Goal: Transaction & Acquisition: Obtain resource

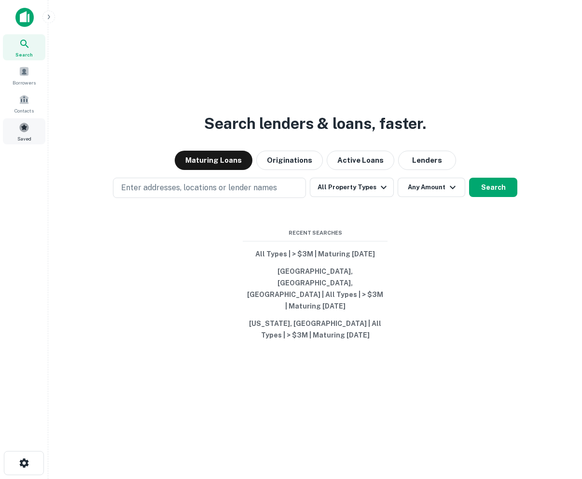
click at [15, 137] on div "Saved" at bounding box center [24, 131] width 42 height 26
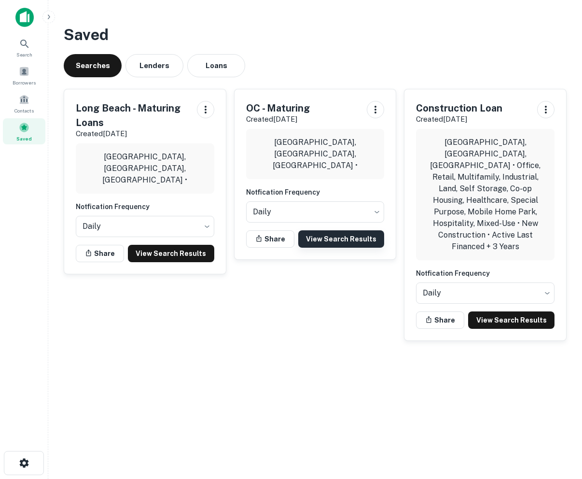
click at [342, 233] on link "View Search Results" at bounding box center [341, 238] width 86 height 17
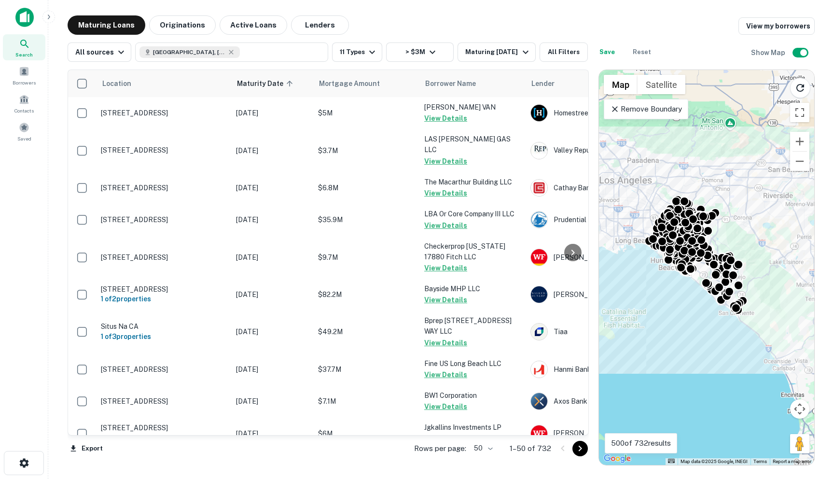
click at [487, 442] on body "Search Borrowers Contacts Saved Maturing Loans Originations Active Loans Lender…" at bounding box center [417, 239] width 834 height 479
click at [485, 458] on li "100" at bounding box center [485, 458] width 28 height 17
type input "***"
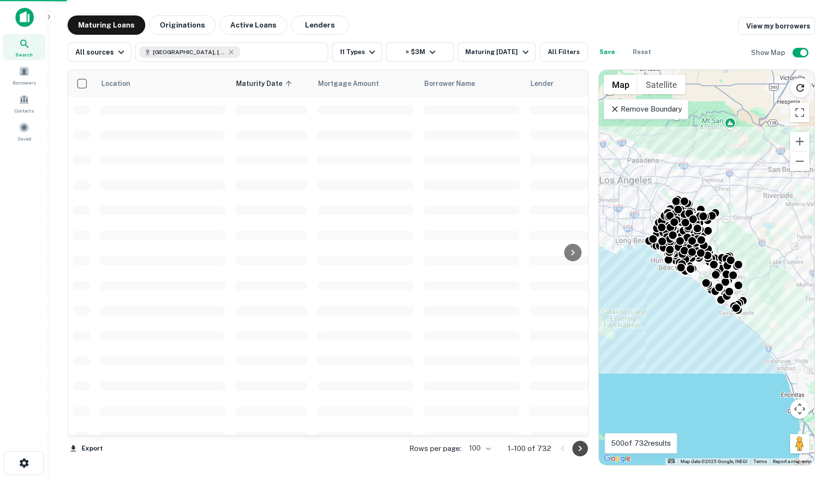
click at [582, 445] on icon "Go to next page" at bounding box center [581, 449] width 12 height 12
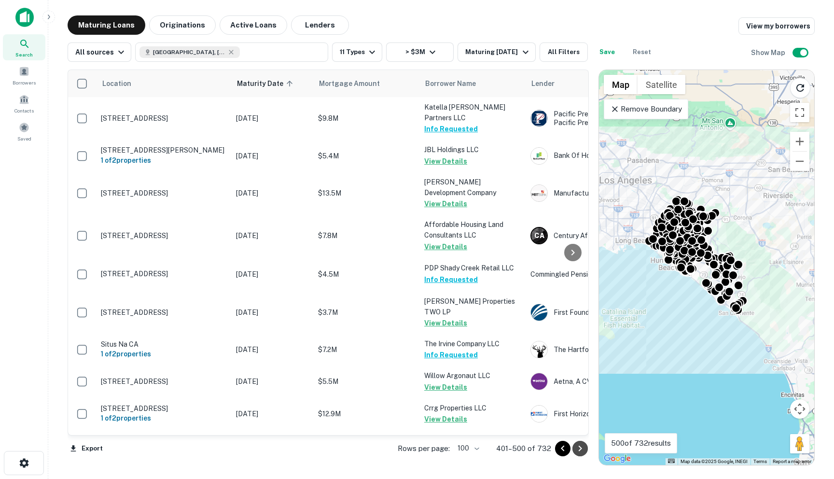
click at [577, 448] on icon "Go to next page" at bounding box center [581, 449] width 12 height 12
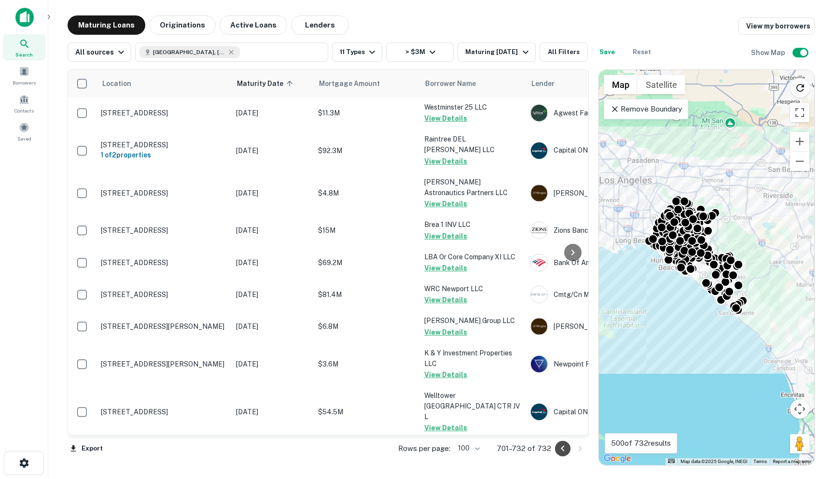
click at [564, 449] on icon "Go to previous page" at bounding box center [563, 449] width 12 height 12
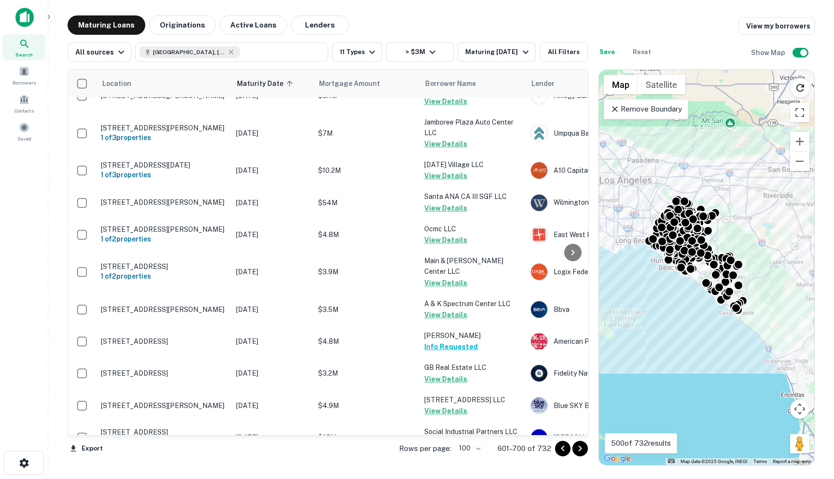
scroll to position [3132, 0]
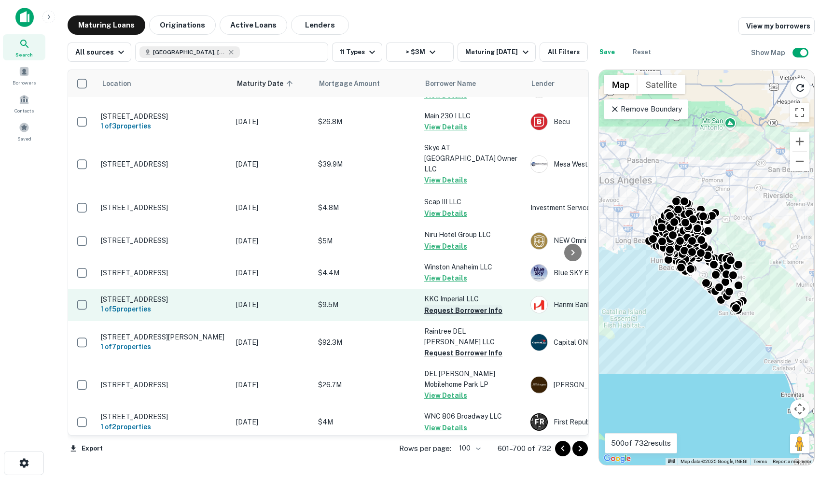
click at [459, 305] on button "Request Borrower Info" at bounding box center [463, 311] width 78 height 12
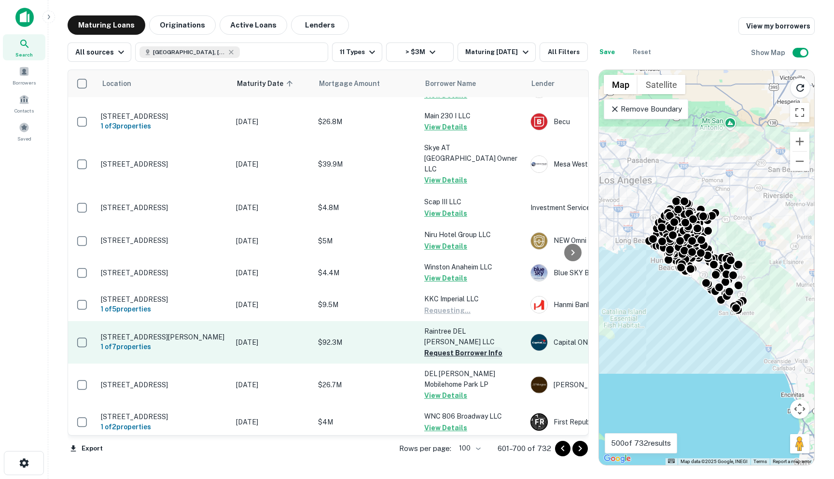
click at [456, 347] on button "Request Borrower Info" at bounding box center [463, 353] width 78 height 12
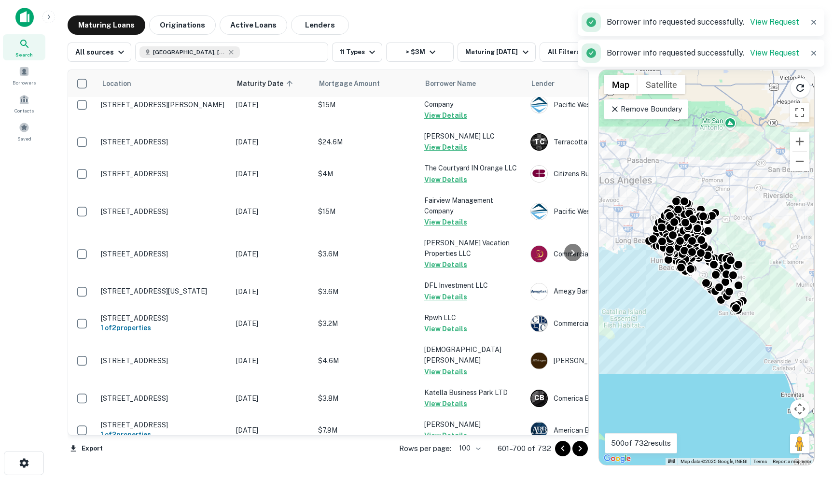
scroll to position [0, 0]
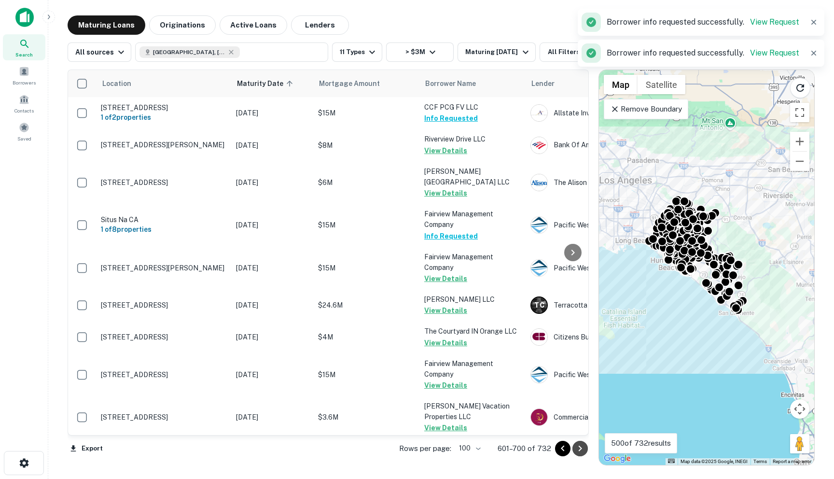
click at [582, 447] on icon "Go to next page" at bounding box center [581, 449] width 12 height 12
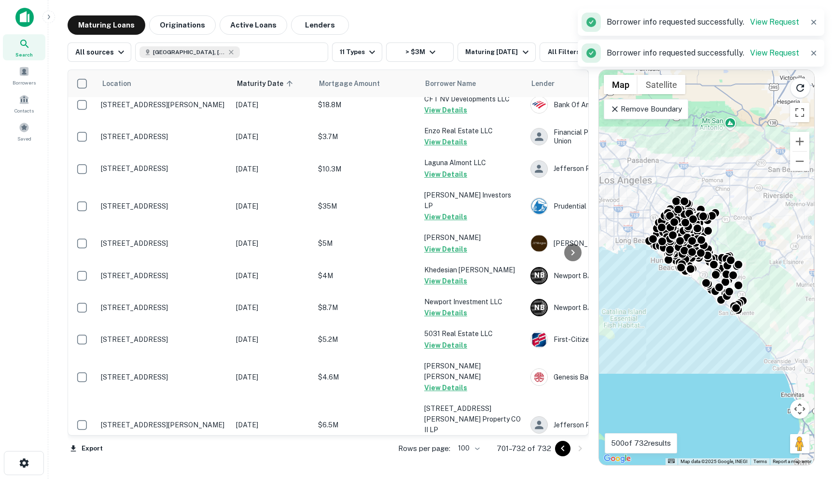
scroll to position [785, 0]
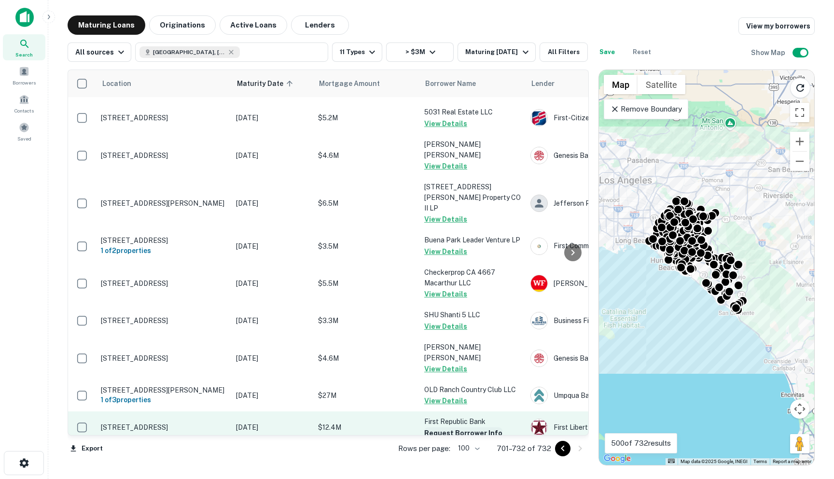
click at [452, 427] on button "Request Borrower Info" at bounding box center [463, 433] width 78 height 12
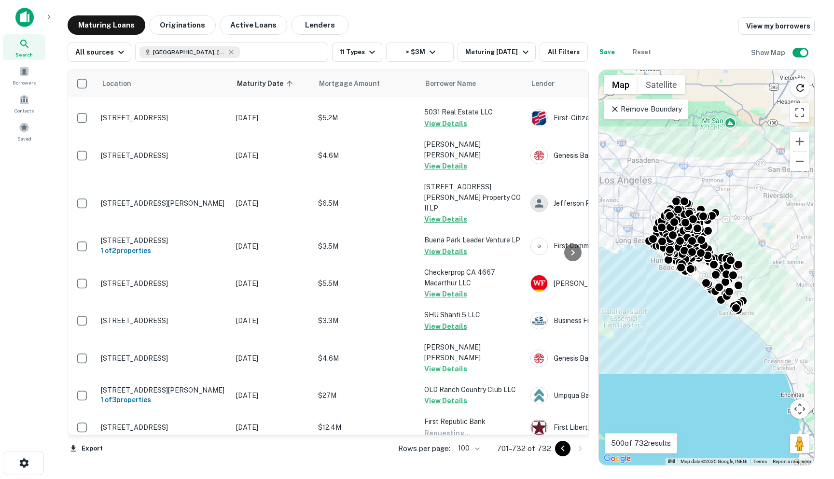
click at [448, 444] on td "1371 North Mlller LLC Request Borrower Info" at bounding box center [473, 460] width 106 height 32
click at [449, 459] on button "Request Borrower Info" at bounding box center [463, 465] width 78 height 12
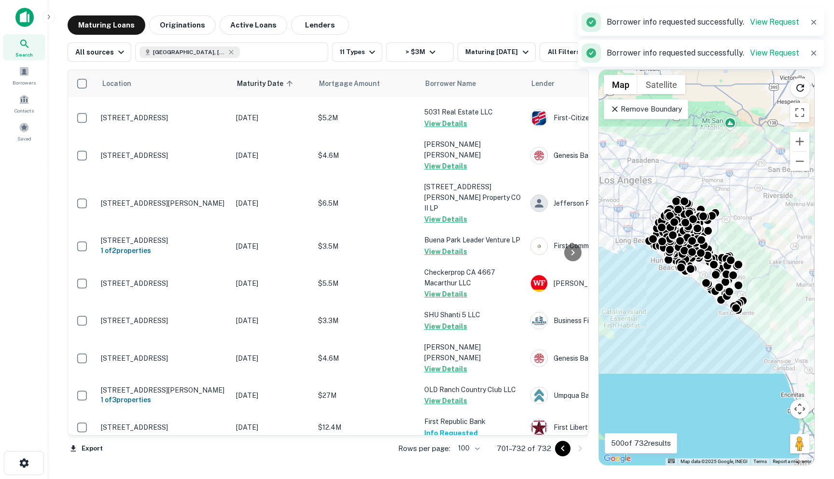
click at [561, 448] on icon "Go to previous page" at bounding box center [563, 449] width 12 height 12
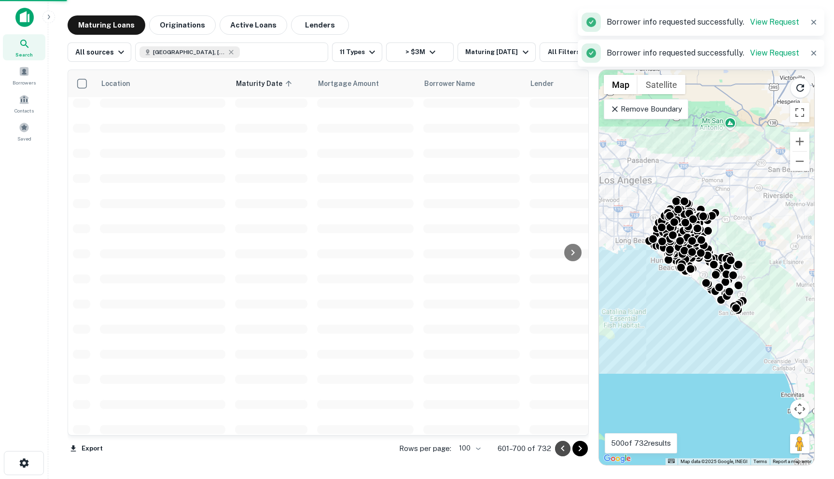
click at [561, 448] on icon "Go to previous page" at bounding box center [563, 449] width 12 height 12
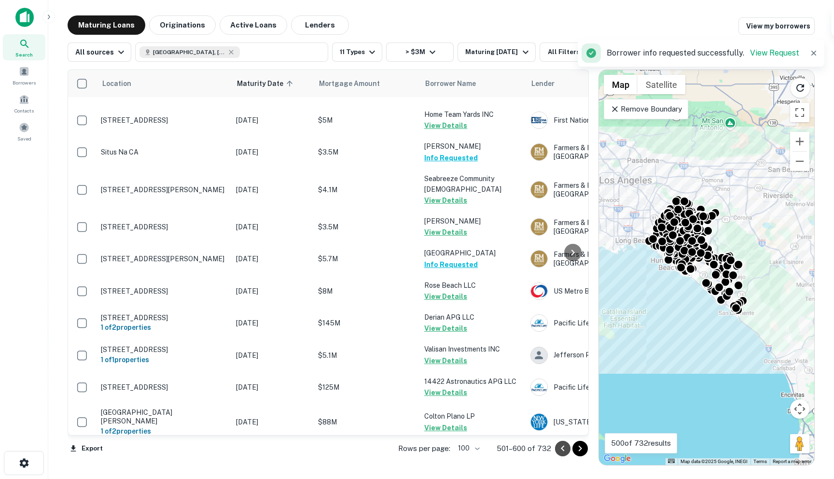
click at [561, 448] on icon "Go to previous page" at bounding box center [563, 449] width 12 height 12
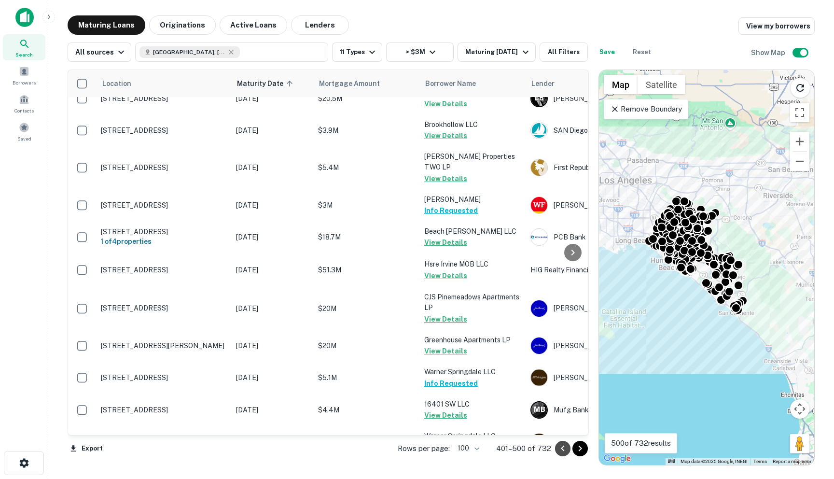
click at [561, 448] on icon "Go to previous page" at bounding box center [563, 449] width 12 height 12
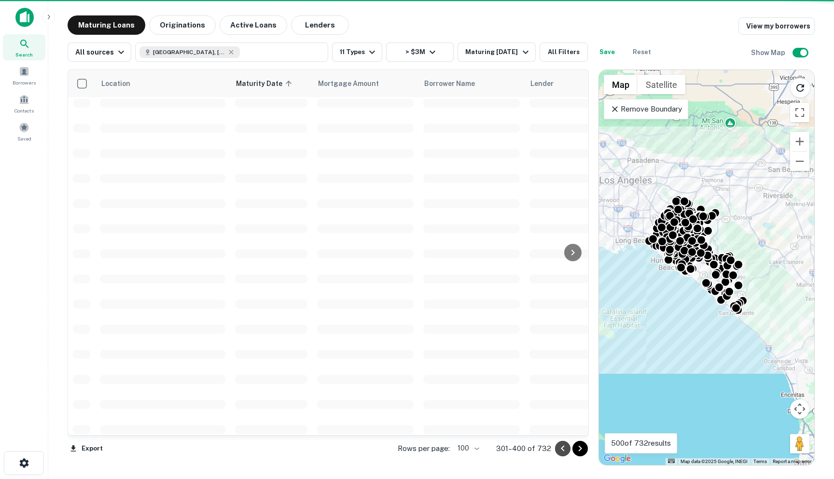
click at [561, 448] on icon "Go to previous page" at bounding box center [563, 449] width 12 height 12
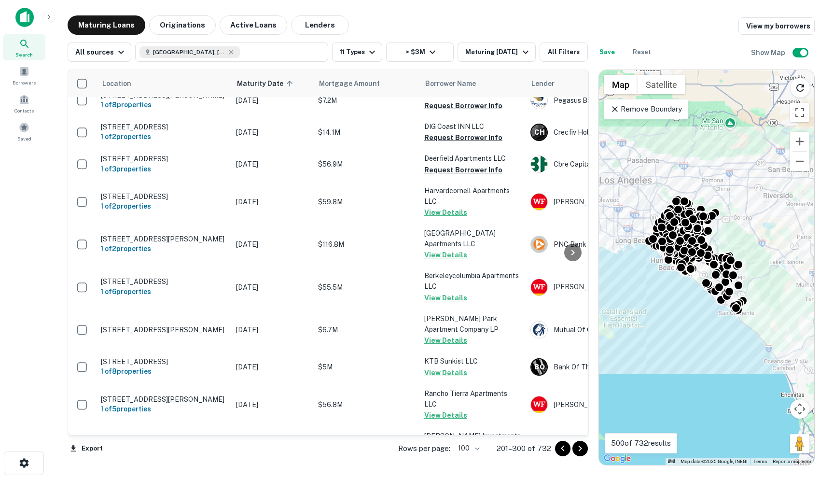
click at [580, 443] on icon "Go to next page" at bounding box center [581, 449] width 12 height 12
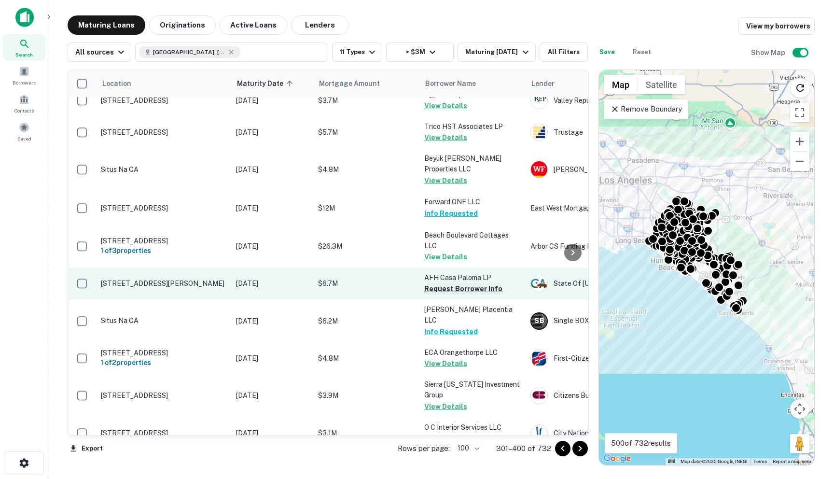
click at [451, 283] on button "Request Borrower Info" at bounding box center [463, 289] width 78 height 12
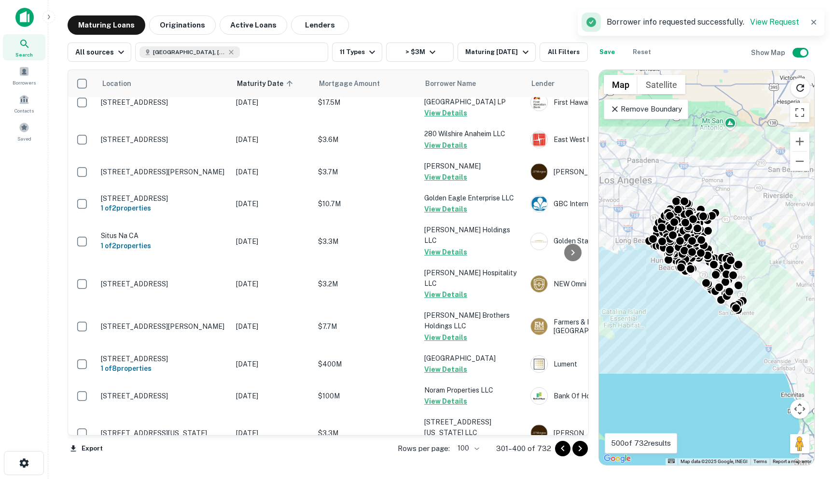
scroll to position [3061, 0]
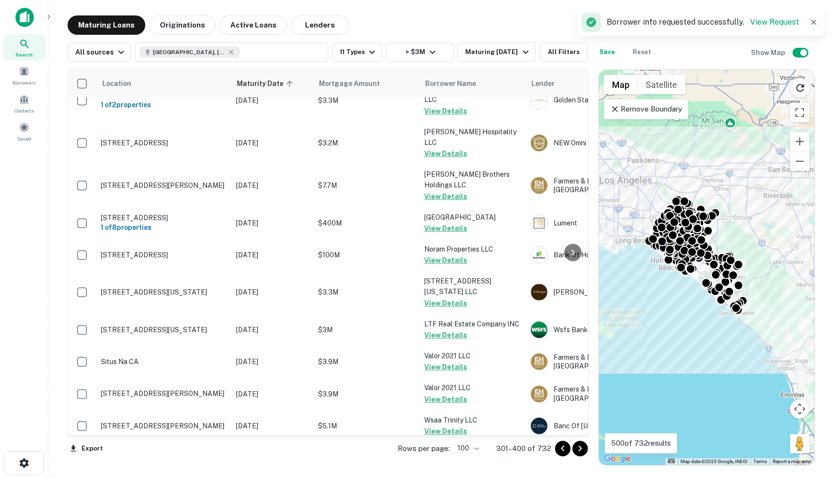
click at [566, 450] on icon "Go to previous page" at bounding box center [563, 449] width 12 height 12
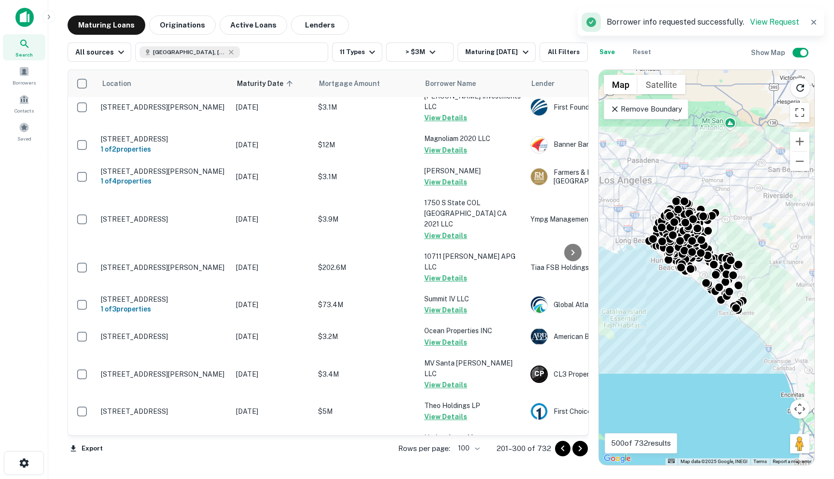
scroll to position [3061, 0]
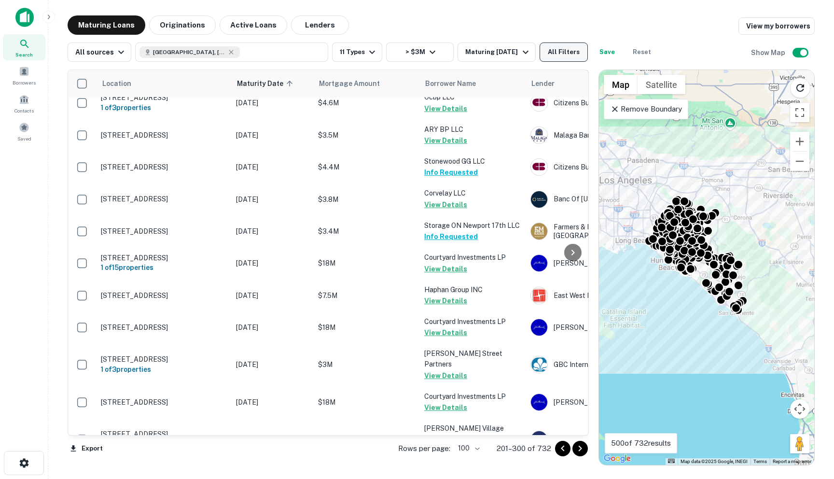
click at [552, 43] on button "All Filters" at bounding box center [564, 51] width 48 height 19
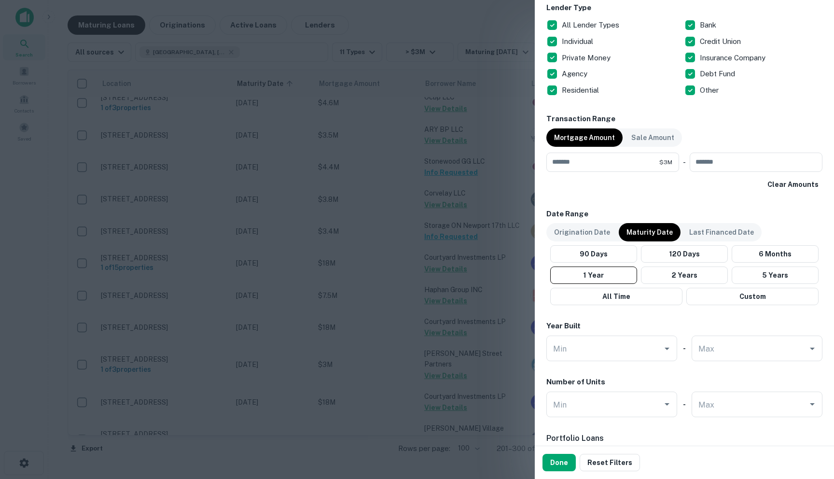
scroll to position [841, 0]
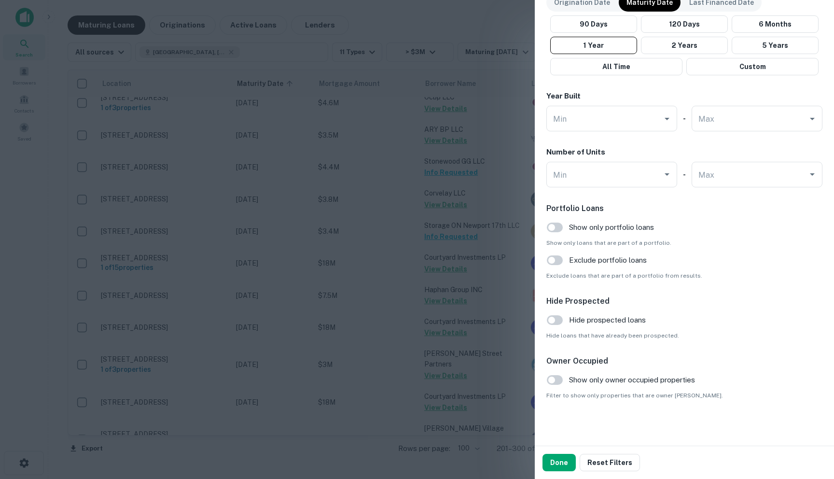
click at [490, 286] on div at bounding box center [417, 239] width 834 height 479
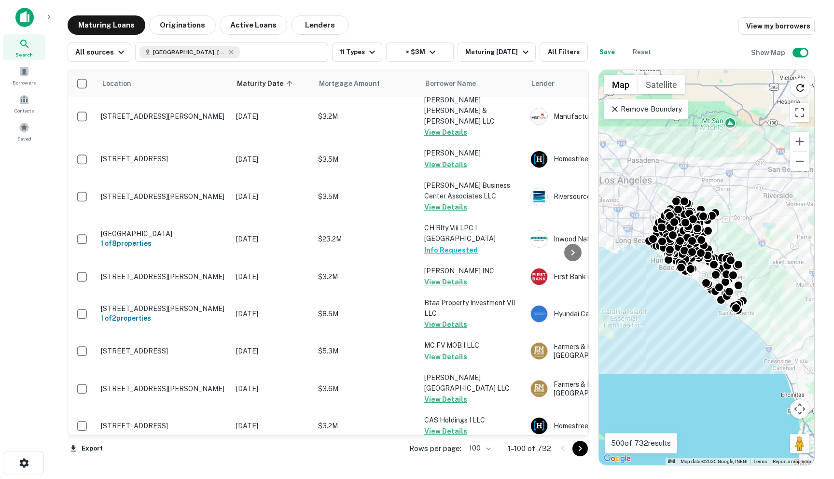
scroll to position [2030, 0]
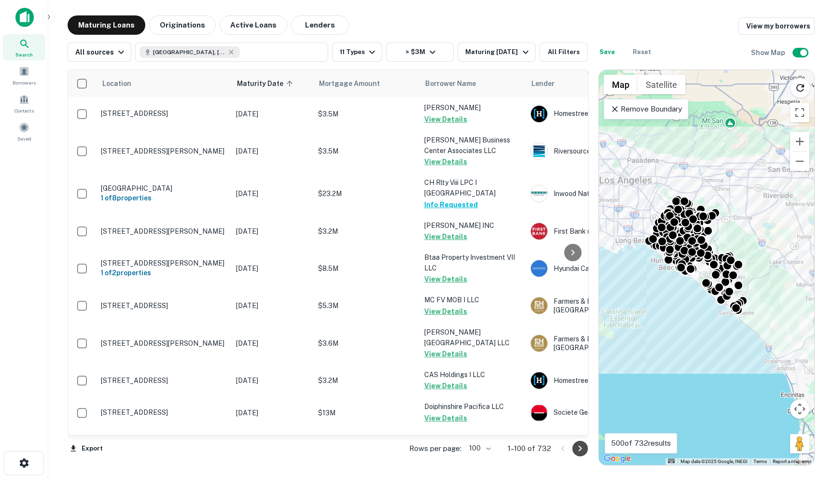
click at [580, 449] on icon "Go to next page" at bounding box center [580, 449] width 3 height 6
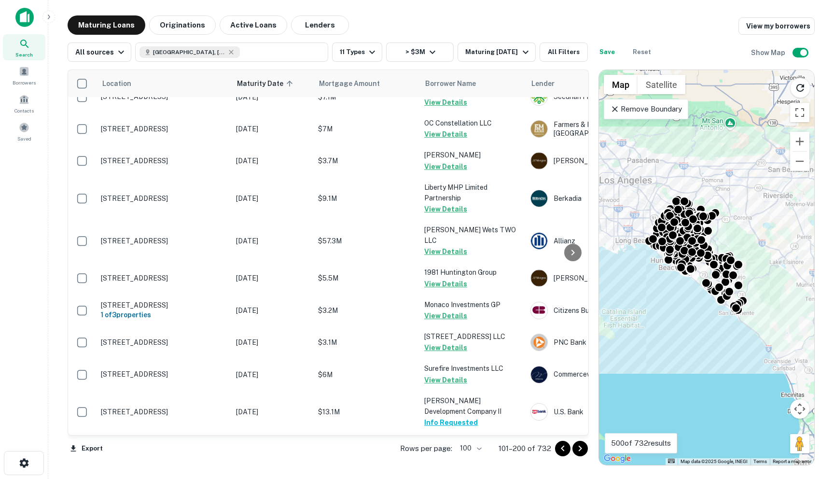
scroll to position [3096, 0]
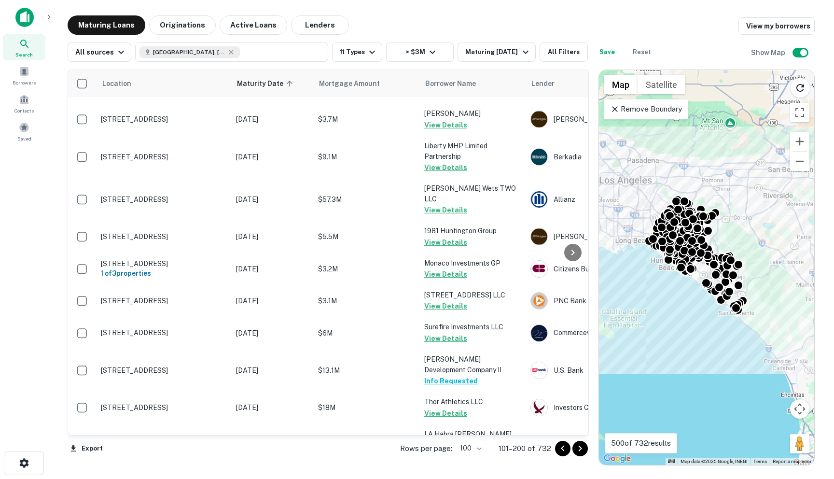
click at [576, 449] on icon "Go to next page" at bounding box center [581, 449] width 12 height 12
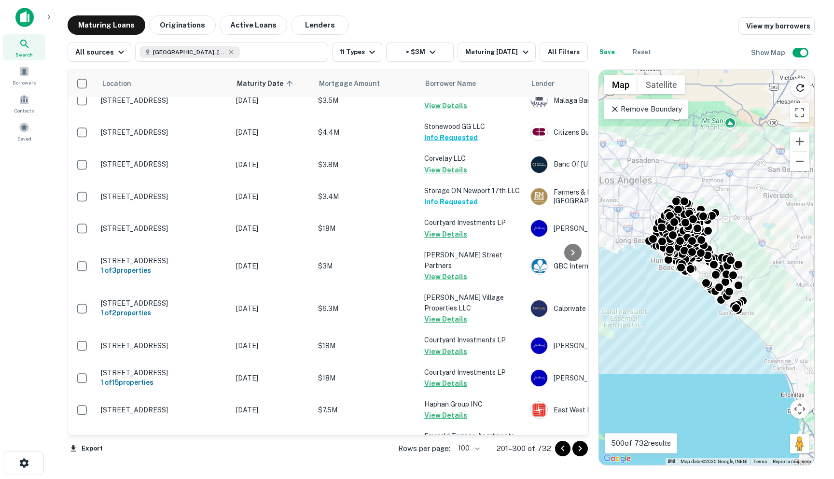
scroll to position [3191, 0]
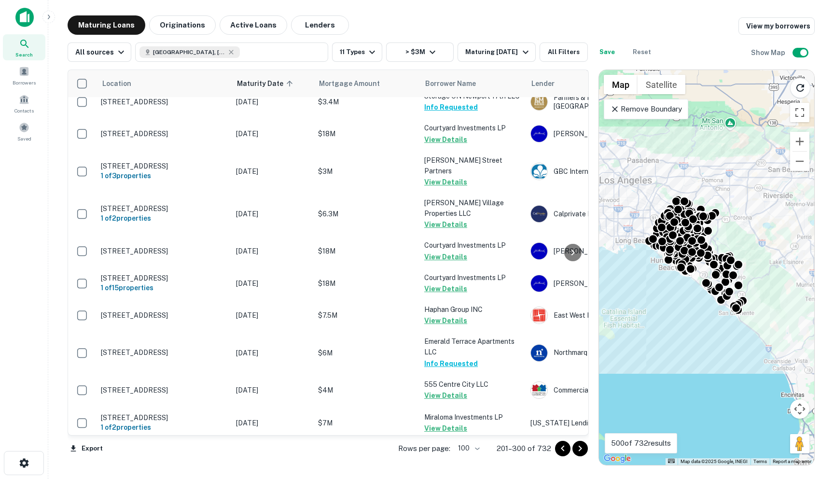
click at [582, 448] on icon "Go to next page" at bounding box center [580, 449] width 3 height 6
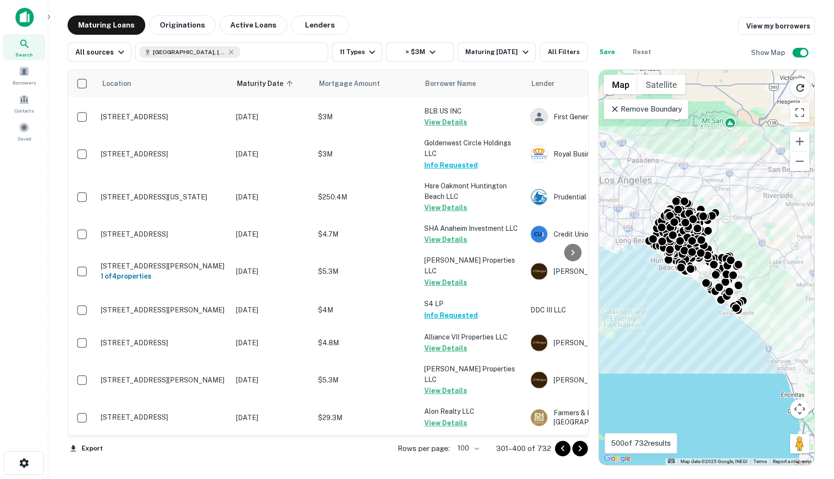
scroll to position [3061, 0]
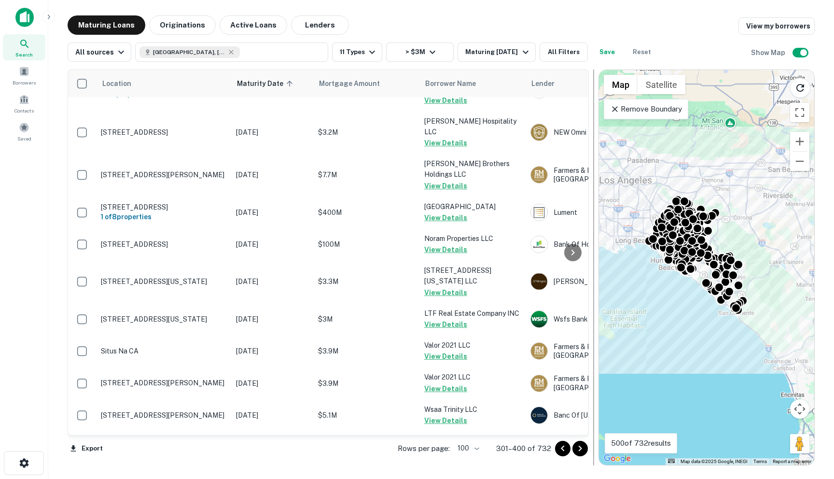
click at [581, 449] on icon "Go to next page" at bounding box center [580, 449] width 3 height 6
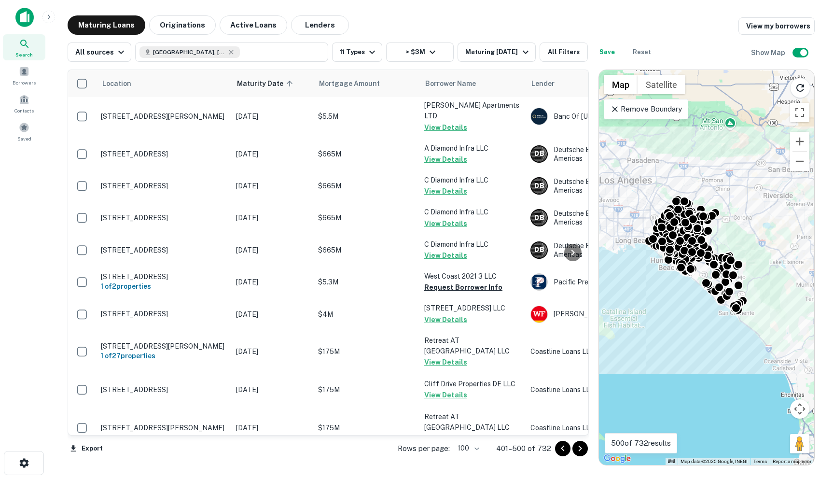
scroll to position [3115, 0]
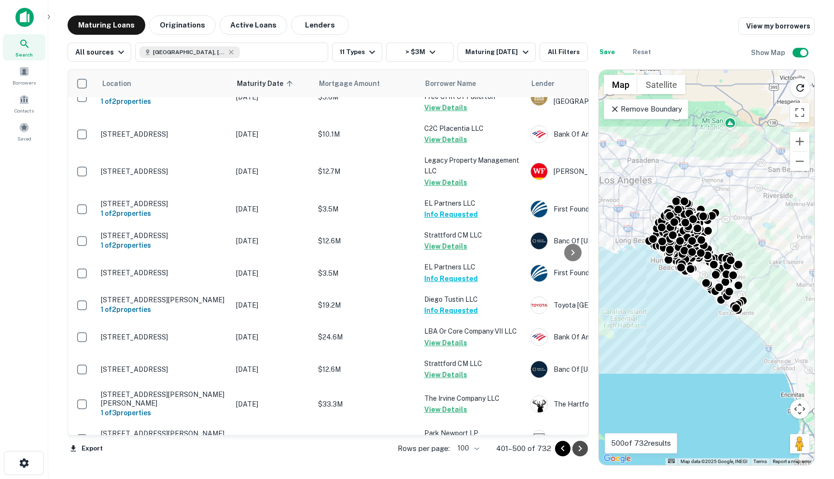
click at [582, 453] on icon "Go to next page" at bounding box center [581, 449] width 12 height 12
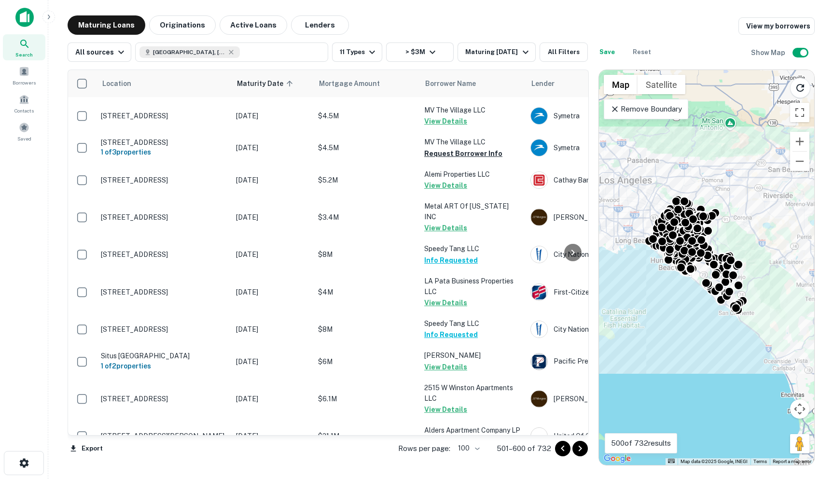
scroll to position [3093, 0]
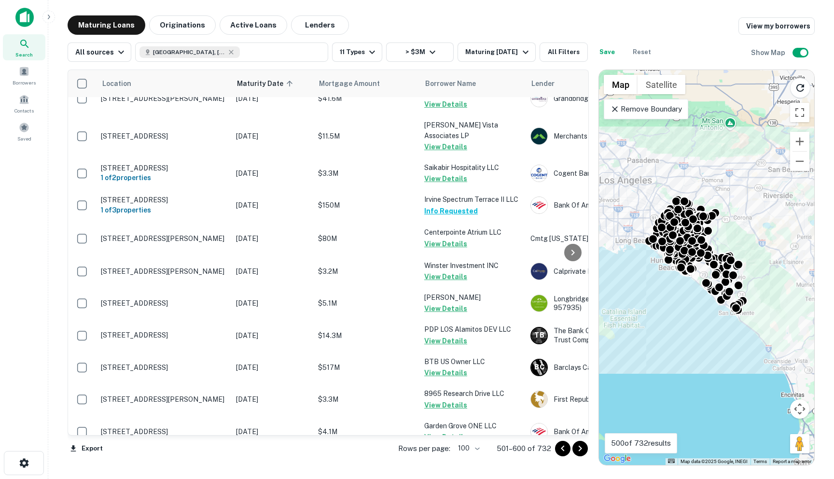
click at [582, 450] on button "Go to next page" at bounding box center [580, 448] width 15 height 15
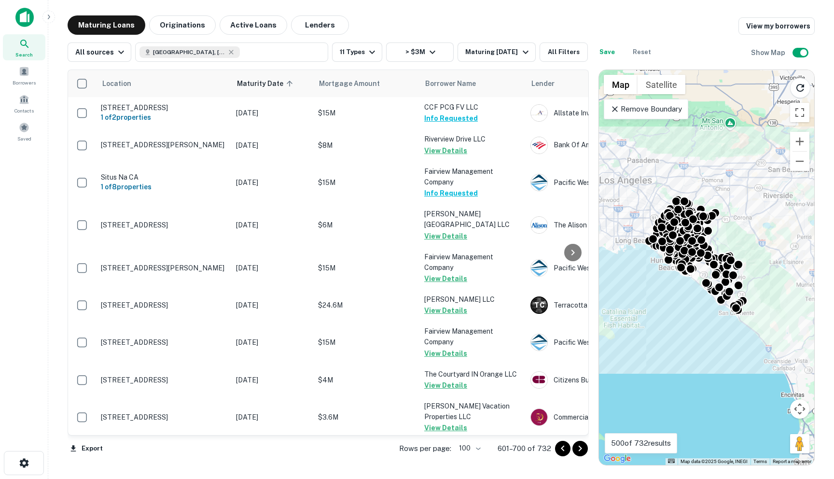
click at [582, 450] on div "Location Maturity Date sorted ascending Mortgage Amount Borrower Name Lender Pu…" at bounding box center [442, 264] width 748 height 404
click at [581, 452] on icon "Go to next page" at bounding box center [581, 449] width 12 height 12
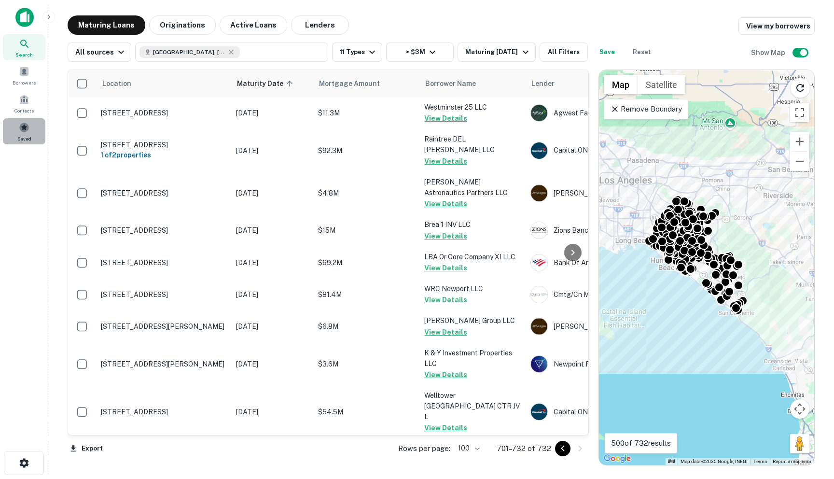
click at [27, 130] on span at bounding box center [24, 127] width 11 height 11
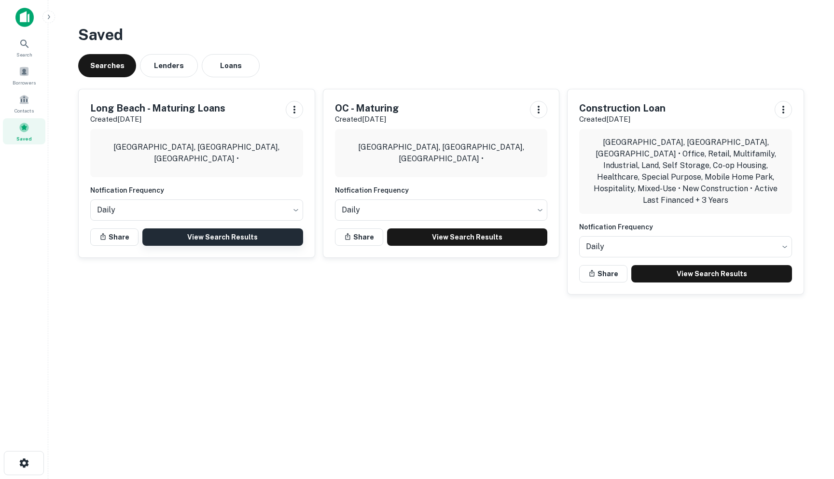
click at [217, 240] on link "View Search Results" at bounding box center [222, 236] width 161 height 17
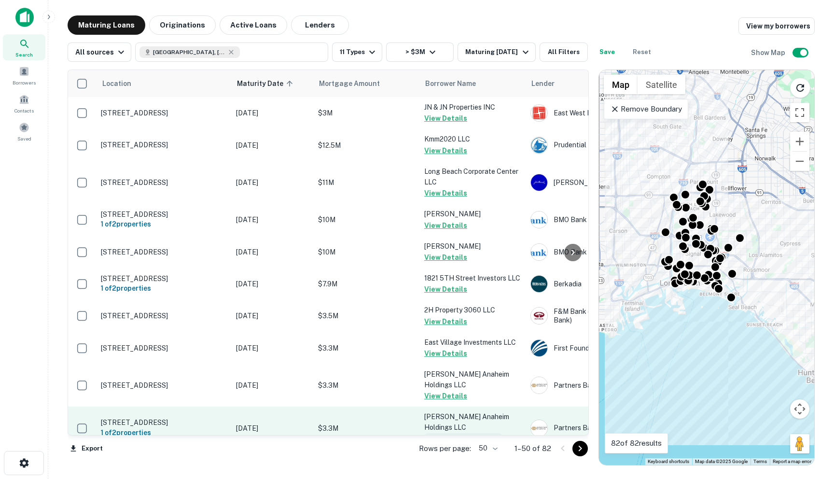
scroll to position [28, 0]
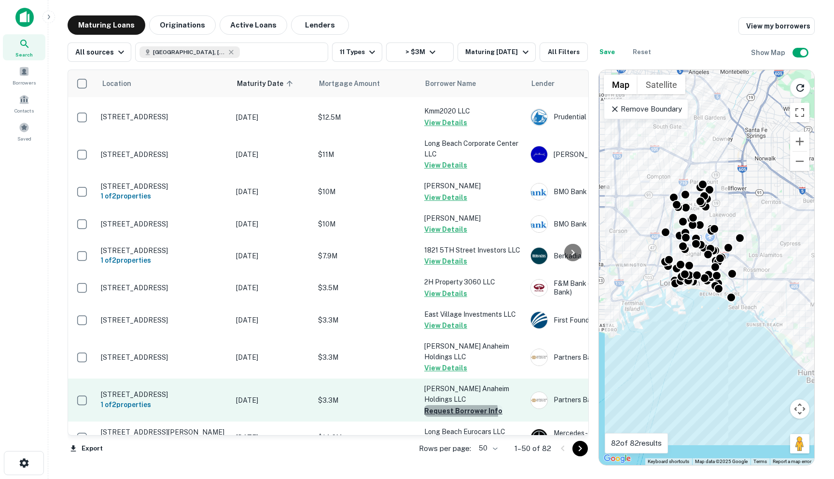
click at [455, 405] on button "Request Borrower Info" at bounding box center [463, 411] width 78 height 12
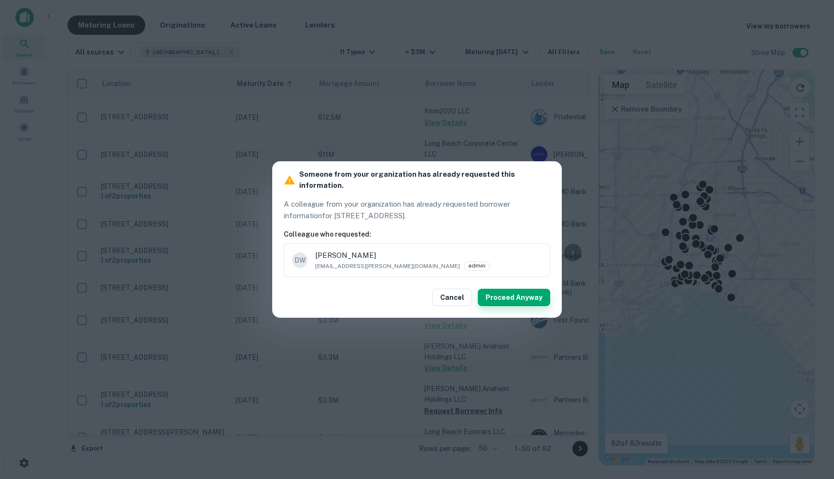
click at [511, 289] on button "Proceed Anyway" at bounding box center [514, 297] width 72 height 17
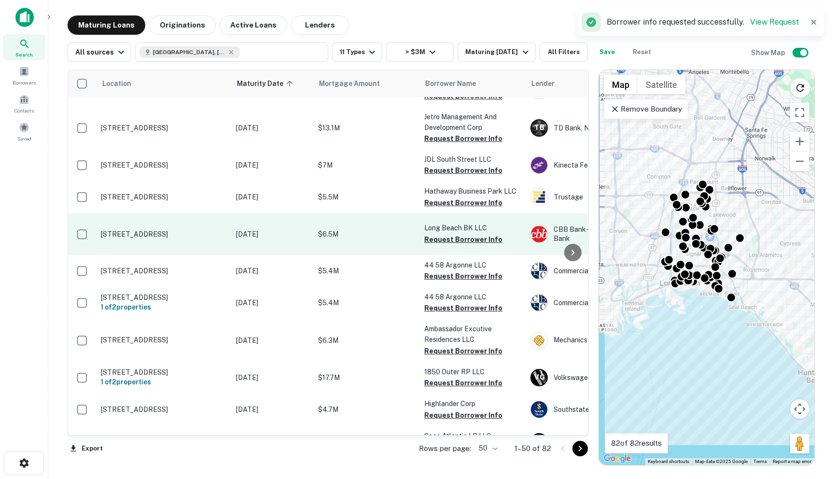
scroll to position [405, 0]
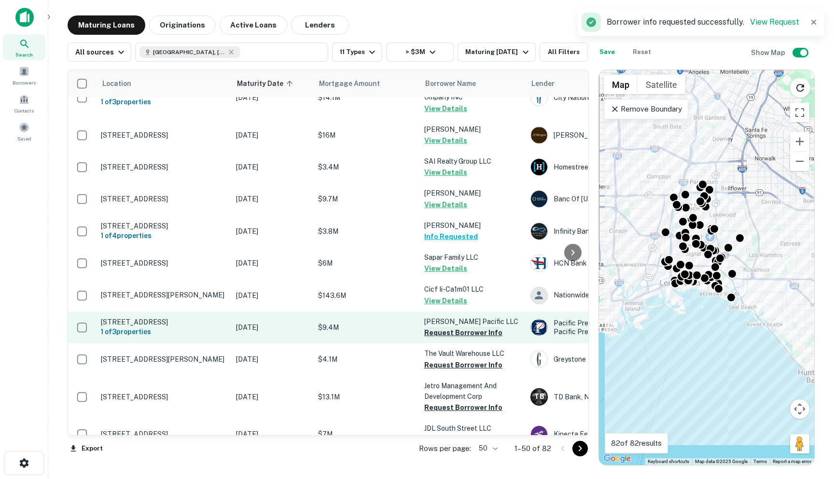
click at [435, 327] on button "Request Borrower Info" at bounding box center [463, 333] width 78 height 12
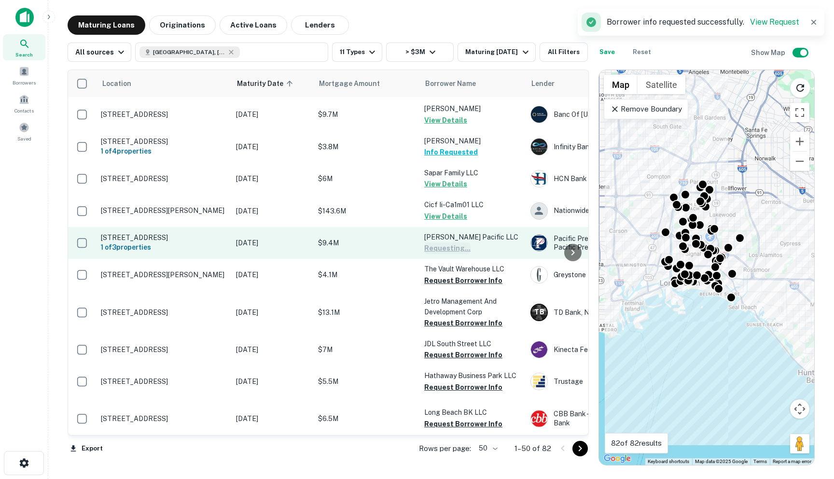
scroll to position [506, 0]
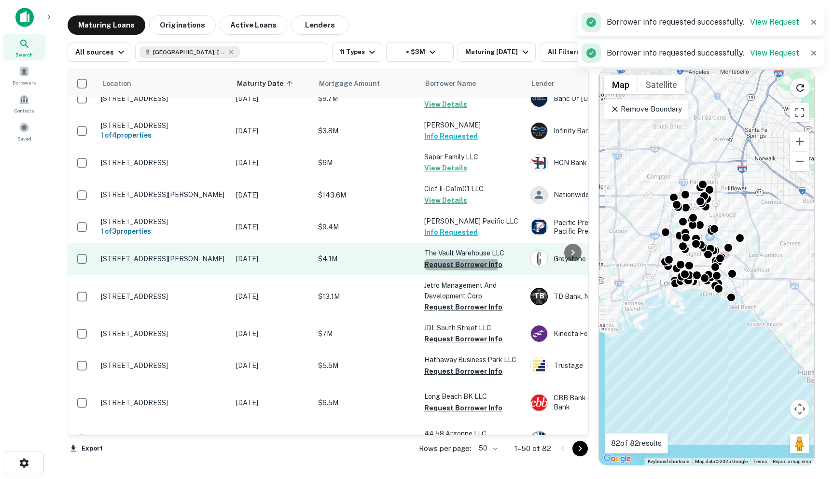
click at [431, 259] on button "Request Borrower Info" at bounding box center [463, 265] width 78 height 12
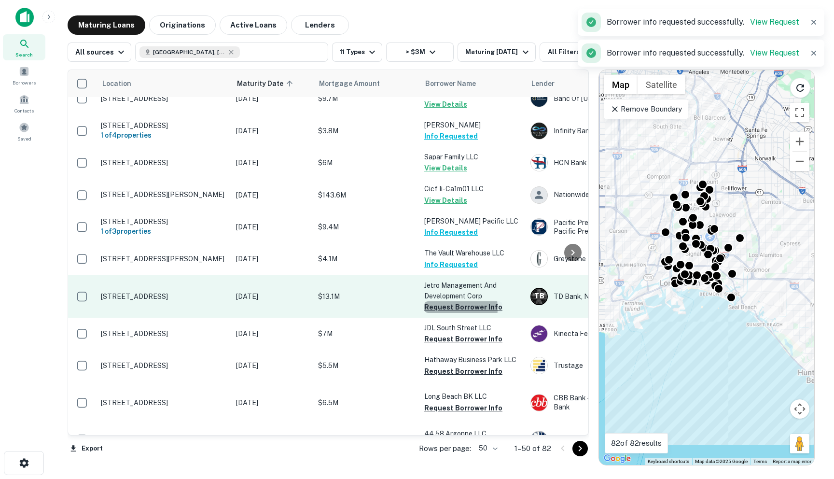
click at [432, 301] on button "Request Borrower Info" at bounding box center [463, 307] width 78 height 12
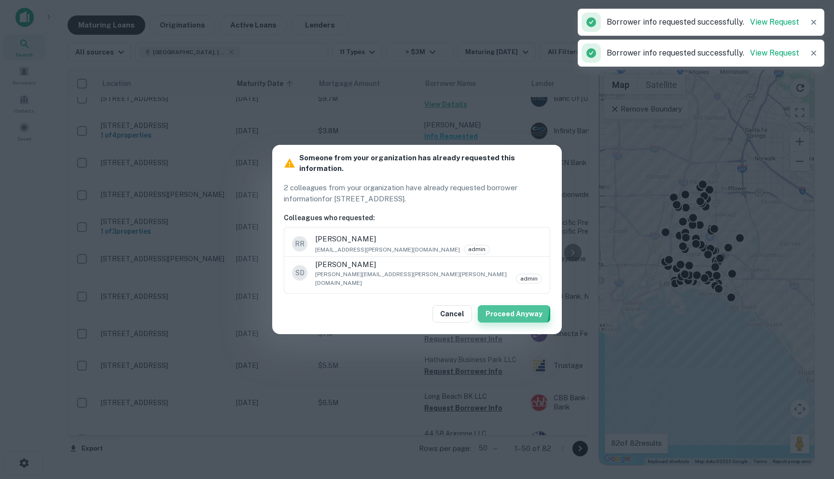
click at [491, 305] on button "Proceed Anyway" at bounding box center [514, 313] width 72 height 17
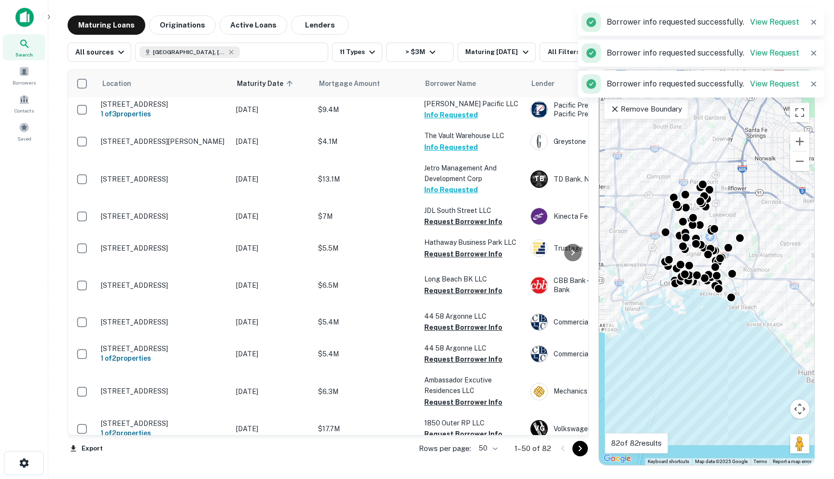
scroll to position [642, 0]
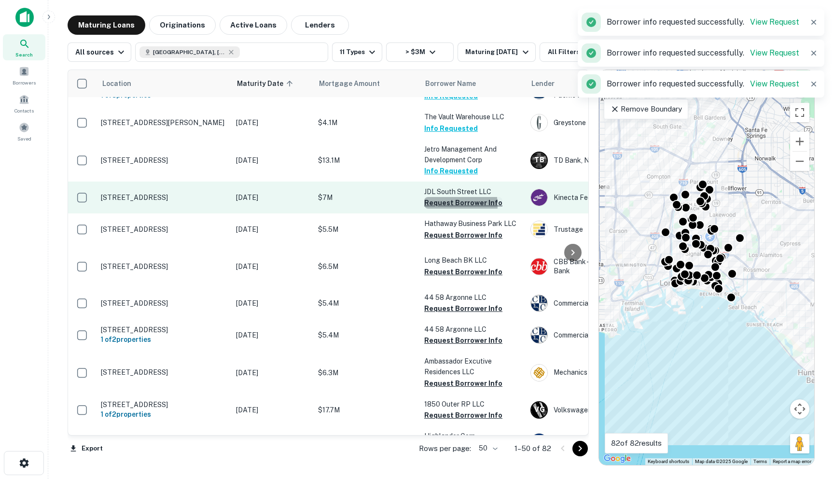
click at [446, 197] on button "Request Borrower Info" at bounding box center [463, 203] width 78 height 12
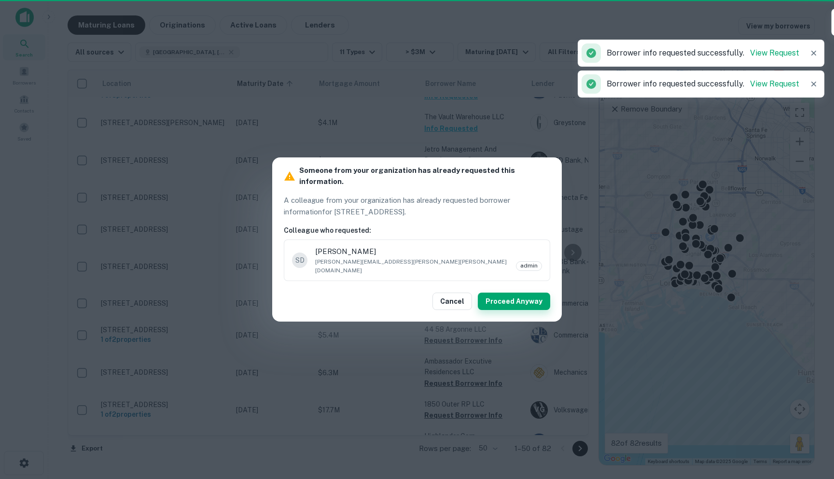
click at [542, 293] on button "Proceed Anyway" at bounding box center [514, 301] width 72 height 17
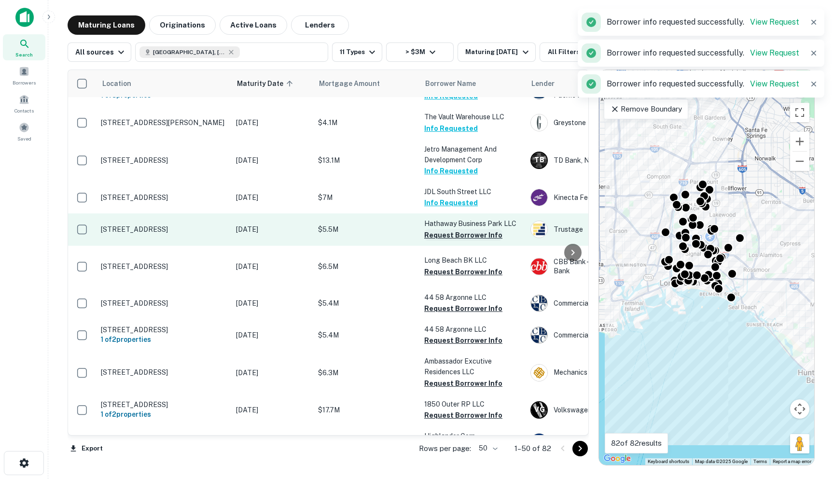
click at [440, 229] on button "Request Borrower Info" at bounding box center [463, 235] width 78 height 12
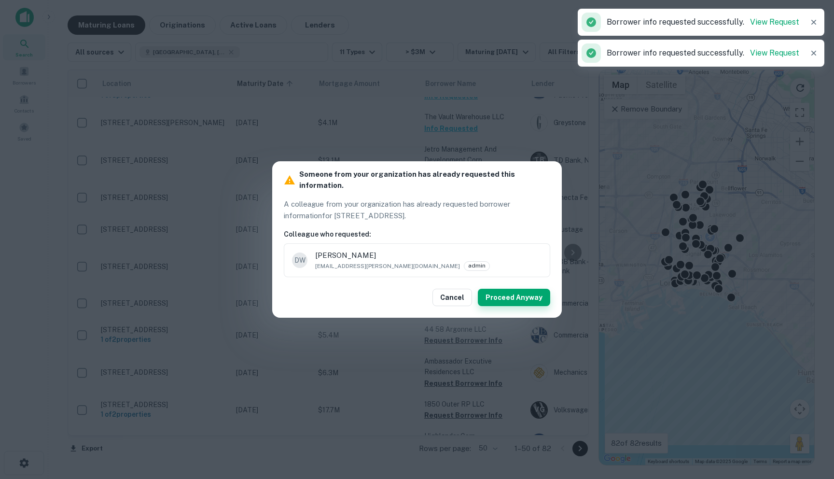
click at [507, 295] on button "Proceed Anyway" at bounding box center [514, 297] width 72 height 17
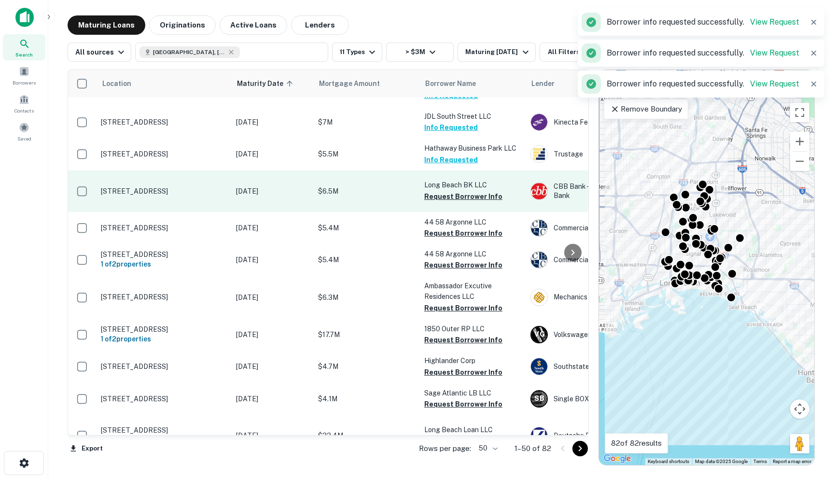
scroll to position [719, 0]
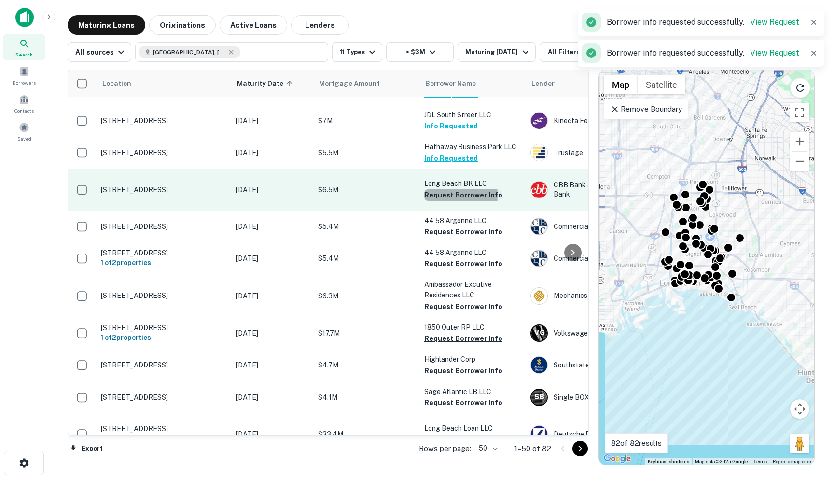
click at [442, 192] on button "Request Borrower Info" at bounding box center [463, 195] width 78 height 12
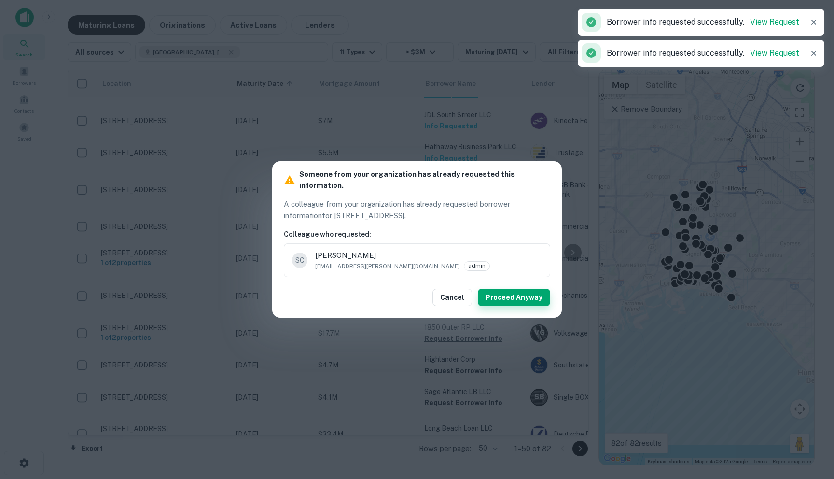
click at [496, 289] on button "Proceed Anyway" at bounding box center [514, 297] width 72 height 17
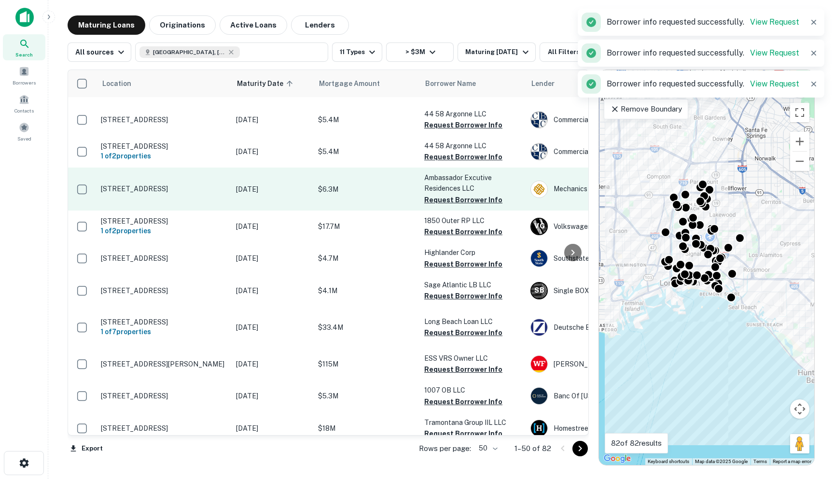
scroll to position [841, 0]
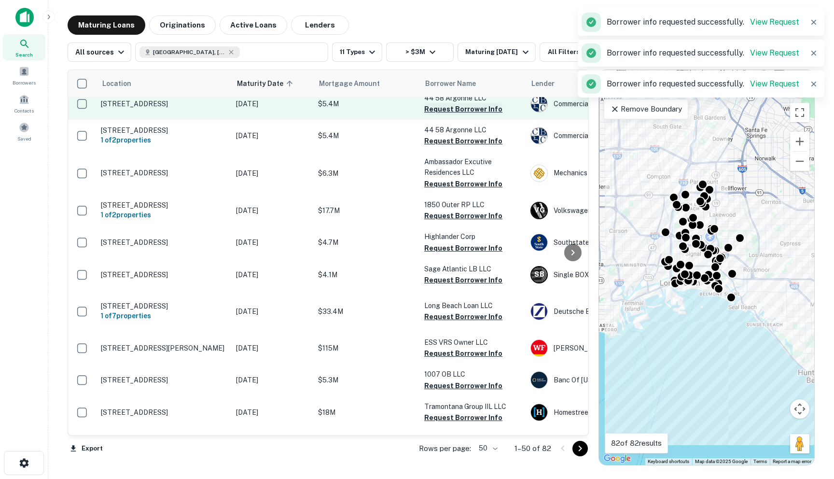
click at [440, 112] on button "Request Borrower Info" at bounding box center [463, 109] width 78 height 12
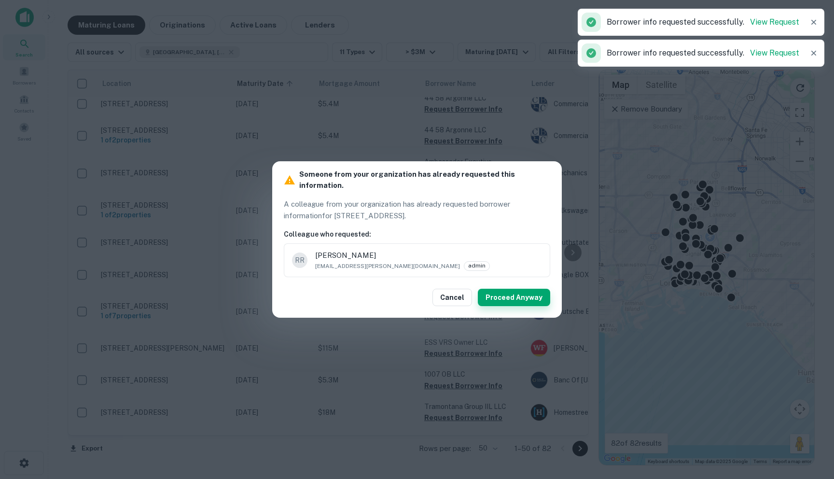
click at [503, 289] on button "Proceed Anyway" at bounding box center [514, 297] width 72 height 17
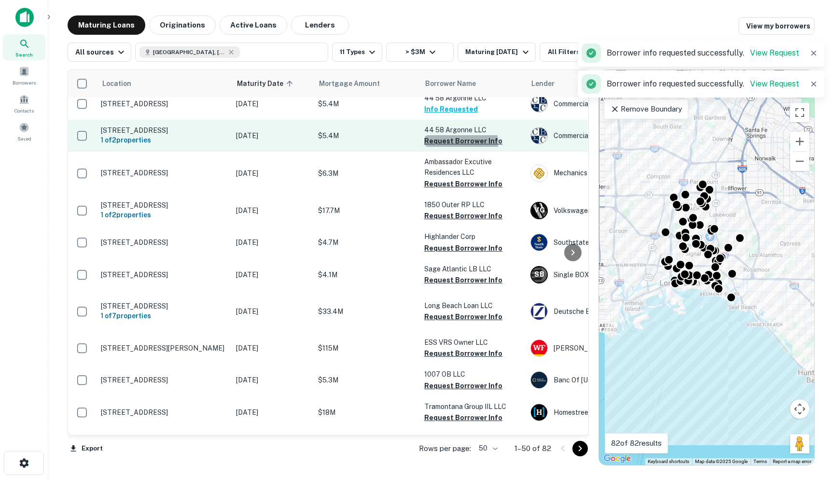
click at [447, 146] on button "Request Borrower Info" at bounding box center [463, 141] width 78 height 12
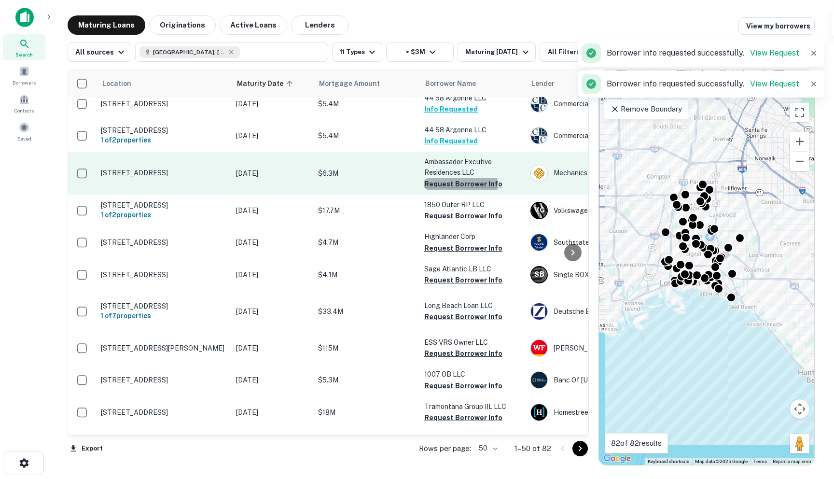
click at [451, 187] on button "Request Borrower Info" at bounding box center [463, 184] width 78 height 12
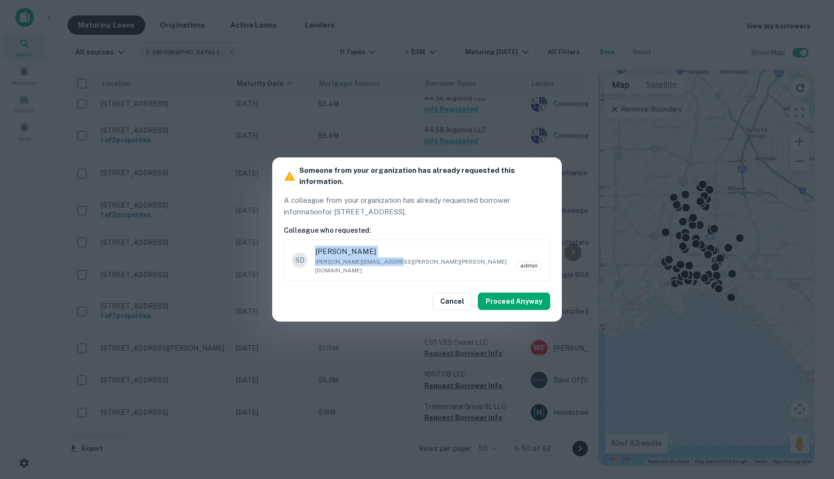
drag, startPoint x: 317, startPoint y: 248, endPoint x: 383, endPoint y: 269, distance: 69.3
click at [383, 269] on ul "SD Scott DeCordova [EMAIL_ADDRESS][PERSON_NAME][PERSON_NAME][DOMAIN_NAME] admin" at bounding box center [417, 261] width 267 height 42
click at [366, 244] on li "SD Scott DeCordova [EMAIL_ADDRESS][PERSON_NAME][PERSON_NAME][DOMAIN_NAME] admin" at bounding box center [417, 260] width 266 height 33
drag, startPoint x: 374, startPoint y: 248, endPoint x: 305, endPoint y: 244, distance: 69.6
click at [305, 244] on li "SD Scott DeCordova [EMAIL_ADDRESS][PERSON_NAME][PERSON_NAME][DOMAIN_NAME] admin" at bounding box center [417, 260] width 266 height 33
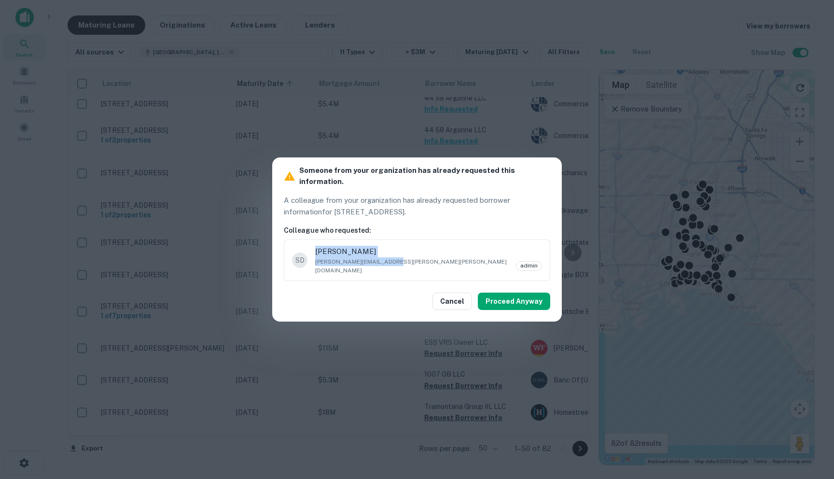
copy span "[PERSON_NAME]"
click at [513, 298] on button "Proceed Anyway" at bounding box center [514, 301] width 72 height 17
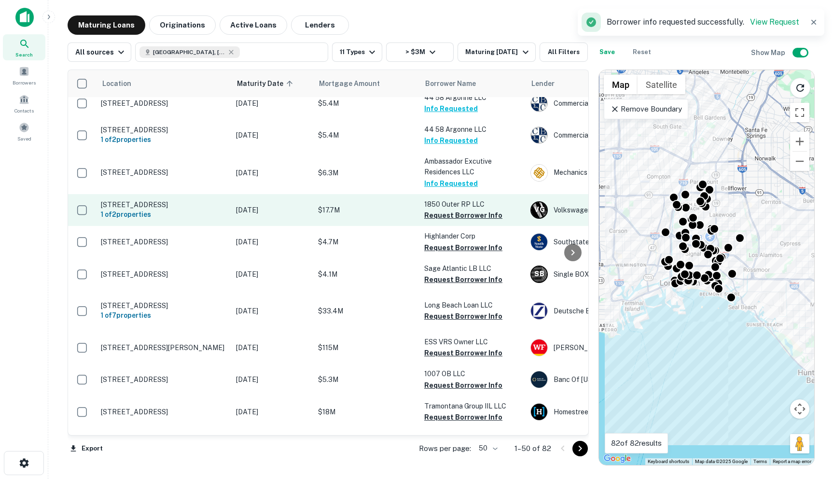
scroll to position [884, 0]
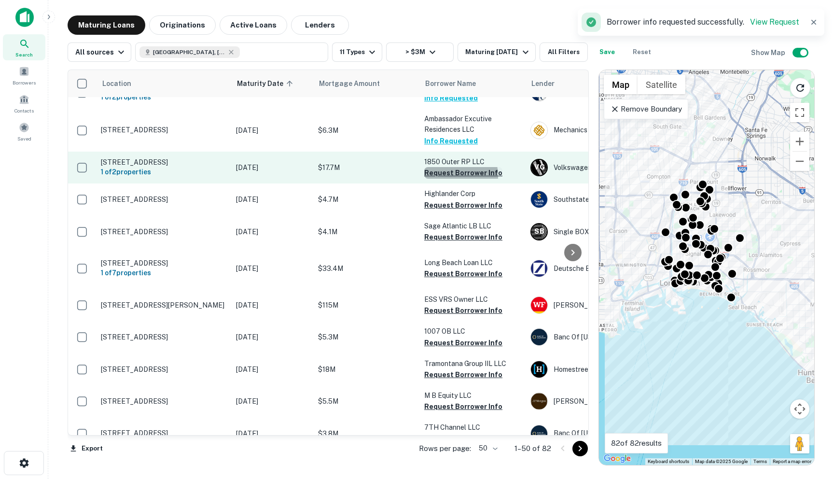
click at [444, 179] on button "Request Borrower Info" at bounding box center [463, 173] width 78 height 12
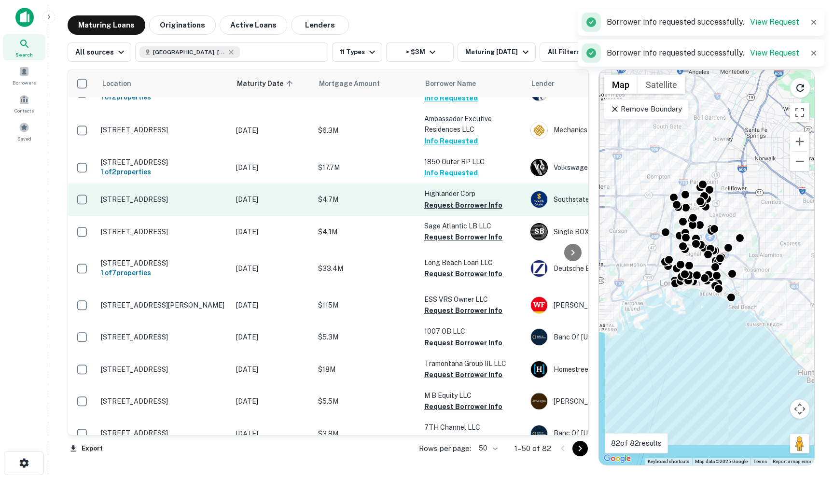
click at [447, 211] on button "Request Borrower Info" at bounding box center [463, 205] width 78 height 12
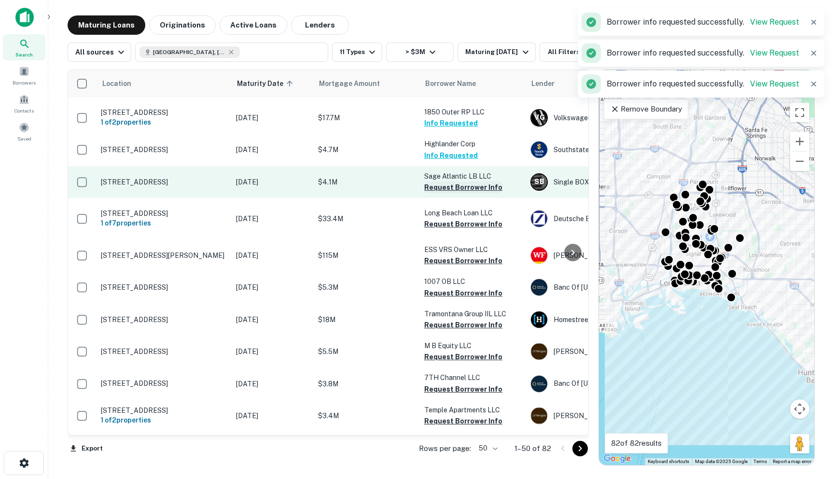
scroll to position [940, 0]
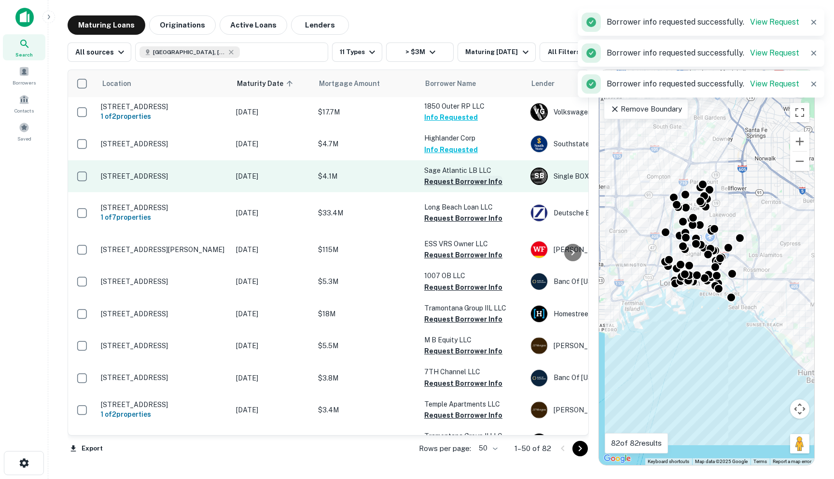
click at [433, 187] on button "Request Borrower Info" at bounding box center [463, 182] width 78 height 12
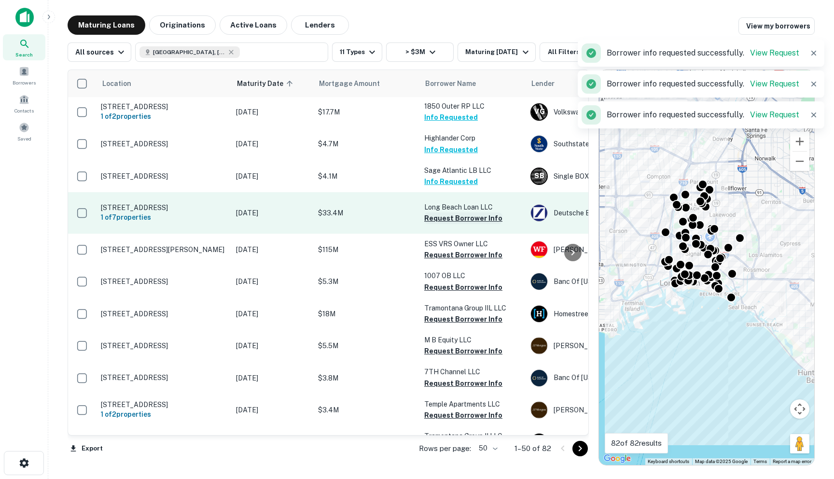
click at [442, 224] on button "Request Borrower Info" at bounding box center [463, 218] width 78 height 12
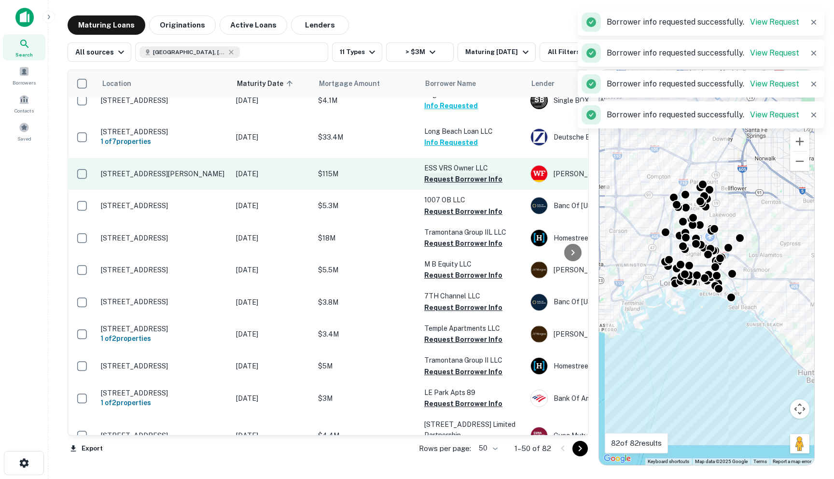
scroll to position [1018, 0]
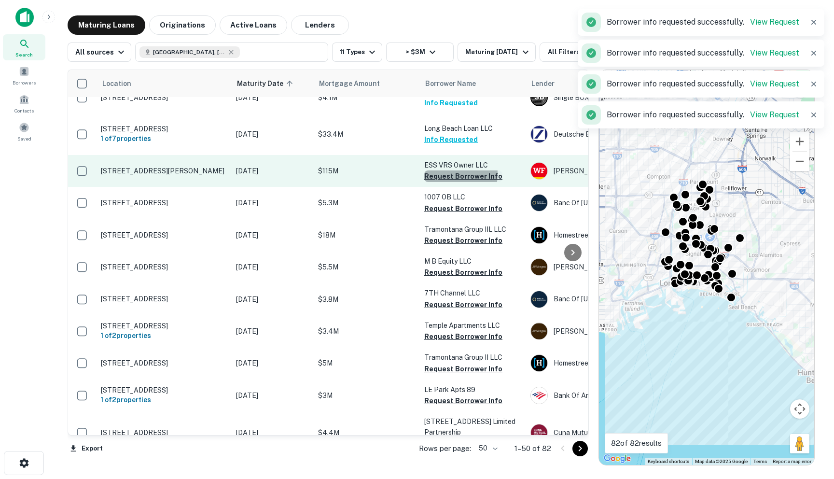
click at [435, 182] on button "Request Borrower Info" at bounding box center [463, 176] width 78 height 12
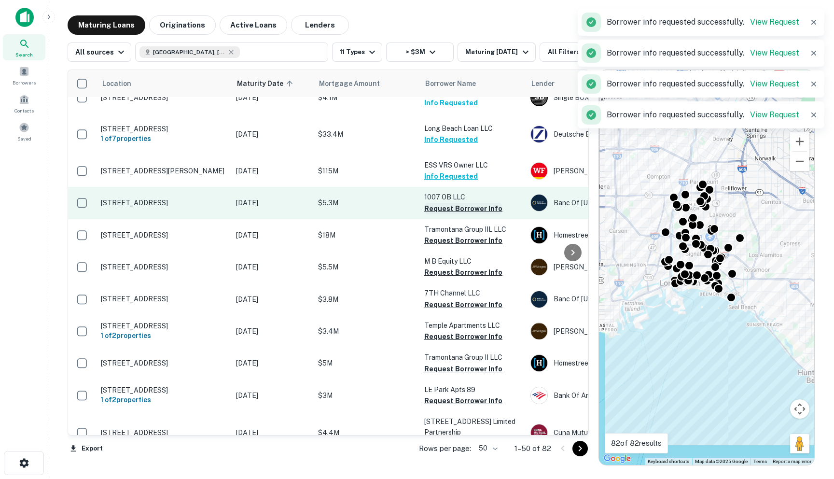
click at [435, 214] on button "Request Borrower Info" at bounding box center [463, 209] width 78 height 12
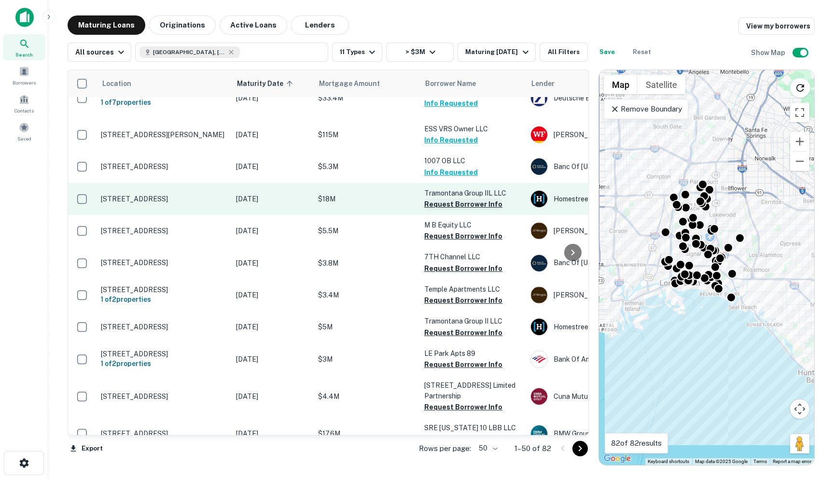
scroll to position [1066, 0]
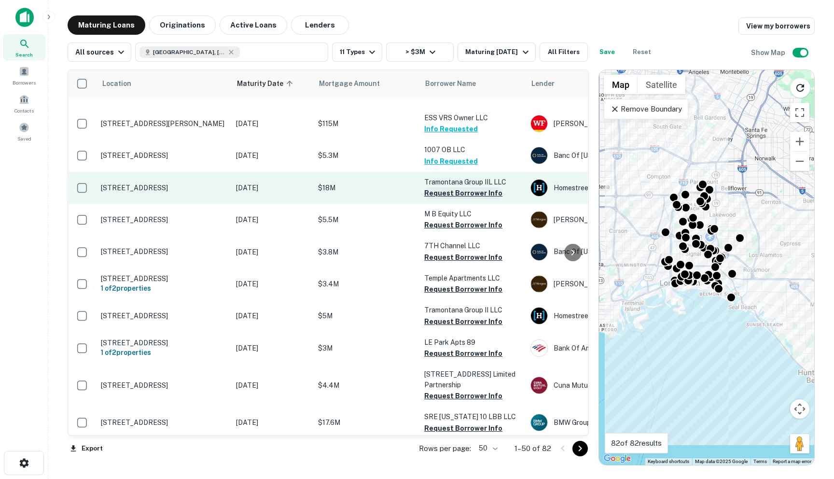
click at [440, 199] on button "Request Borrower Info" at bounding box center [463, 193] width 78 height 12
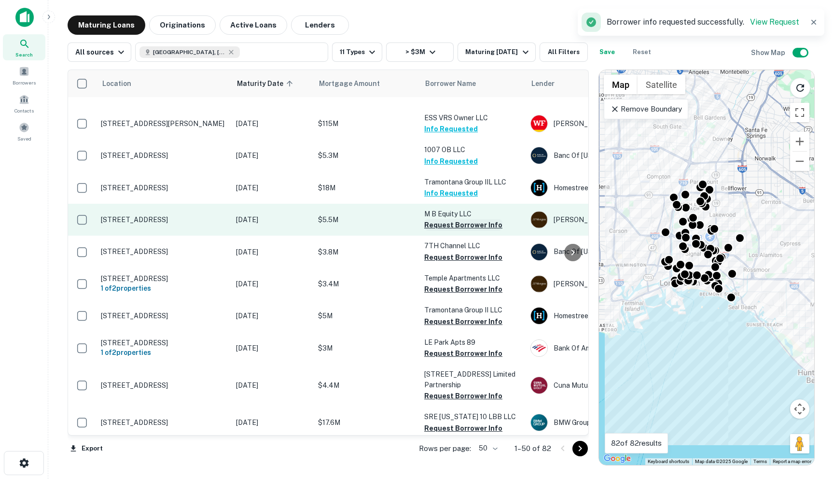
click at [437, 231] on button "Request Borrower Info" at bounding box center [463, 225] width 78 height 12
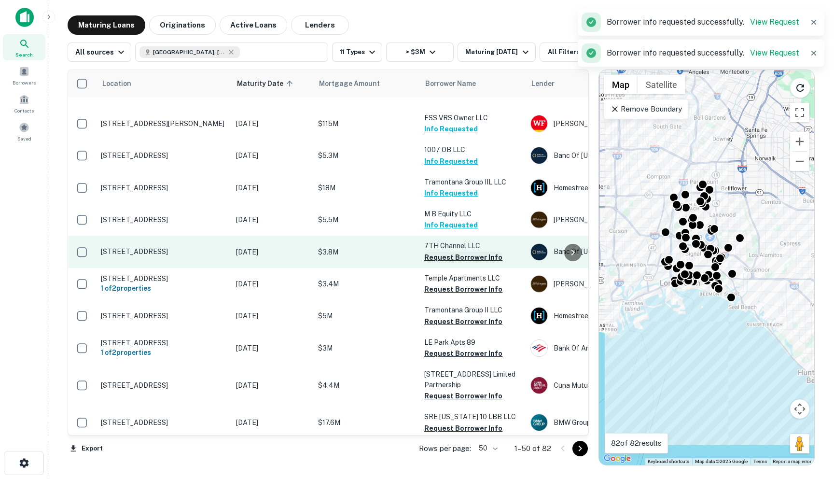
click at [437, 263] on button "Request Borrower Info" at bounding box center [463, 258] width 78 height 12
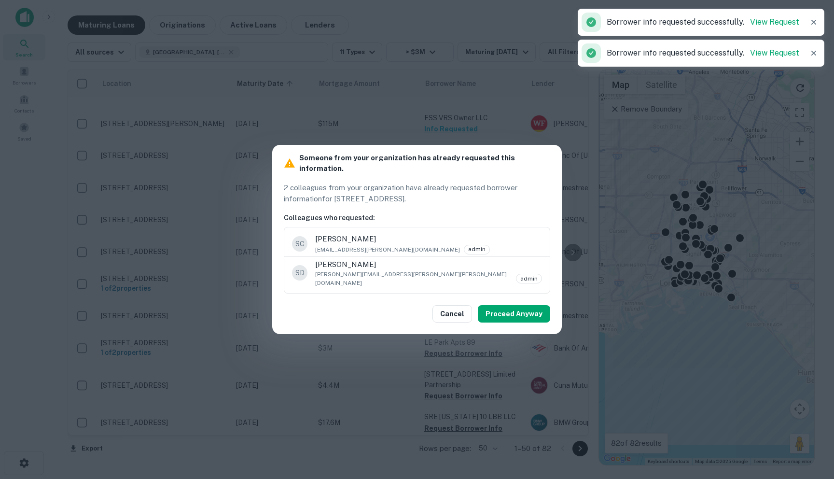
click at [525, 318] on div "Cancel Proceed Anyway" at bounding box center [417, 314] width 290 height 41
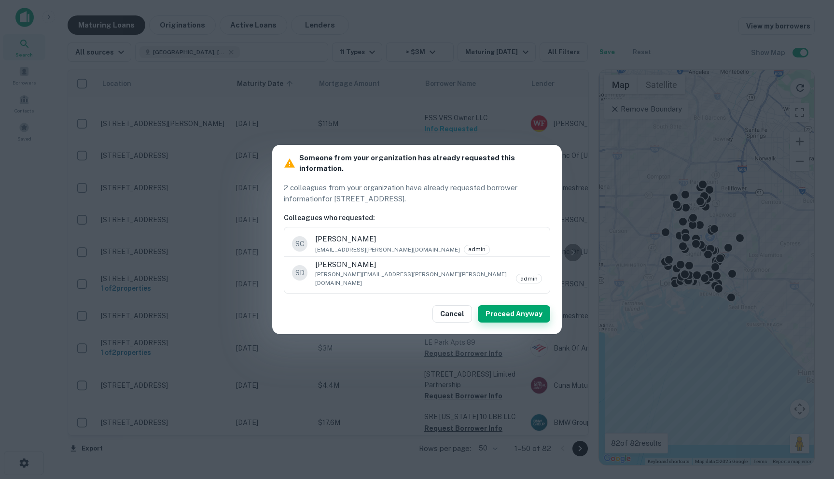
click at [513, 309] on button "Proceed Anyway" at bounding box center [514, 313] width 72 height 17
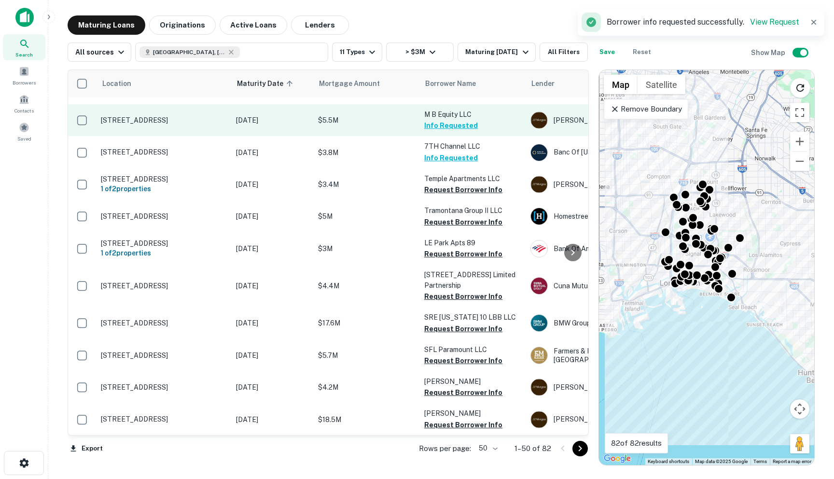
scroll to position [1170, 0]
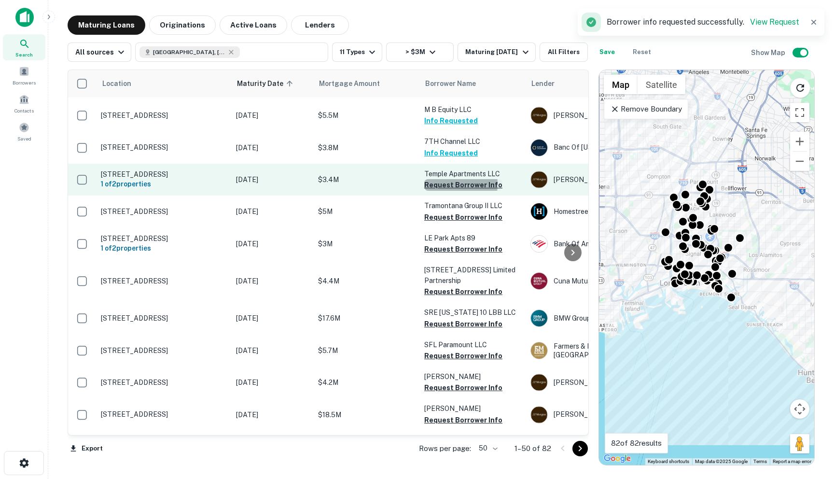
click at [440, 191] on button "Request Borrower Info" at bounding box center [463, 185] width 78 height 12
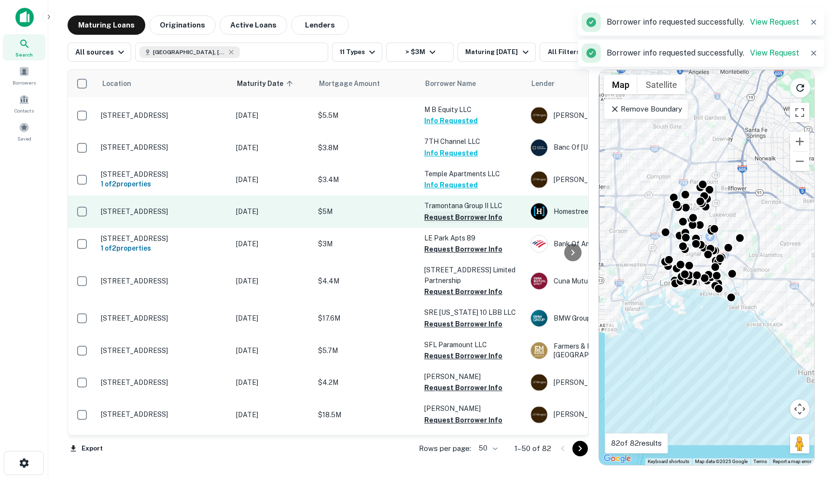
click at [450, 223] on button "Request Borrower Info" at bounding box center [463, 218] width 78 height 12
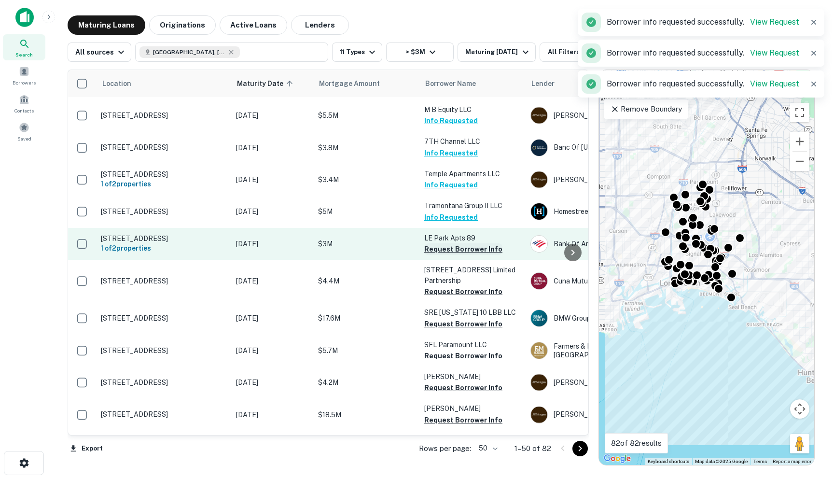
click at [440, 255] on button "Request Borrower Info" at bounding box center [463, 249] width 78 height 12
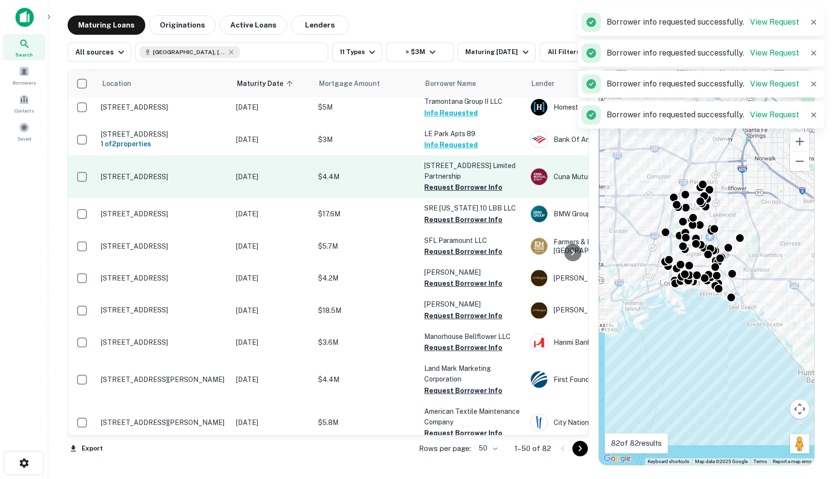
scroll to position [1275, 0]
click at [435, 192] on button "Request Borrower Info" at bounding box center [463, 187] width 78 height 12
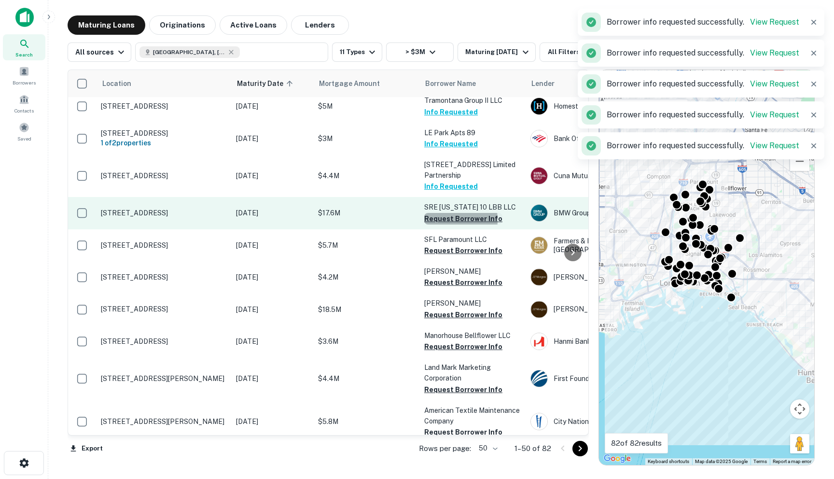
click at [434, 225] on button "Request Borrower Info" at bounding box center [463, 219] width 78 height 12
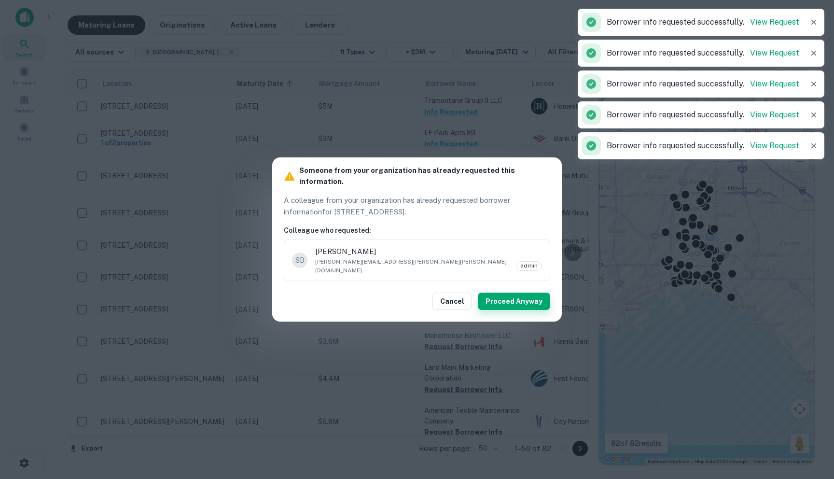
click at [504, 296] on button "Proceed Anyway" at bounding box center [514, 301] width 72 height 17
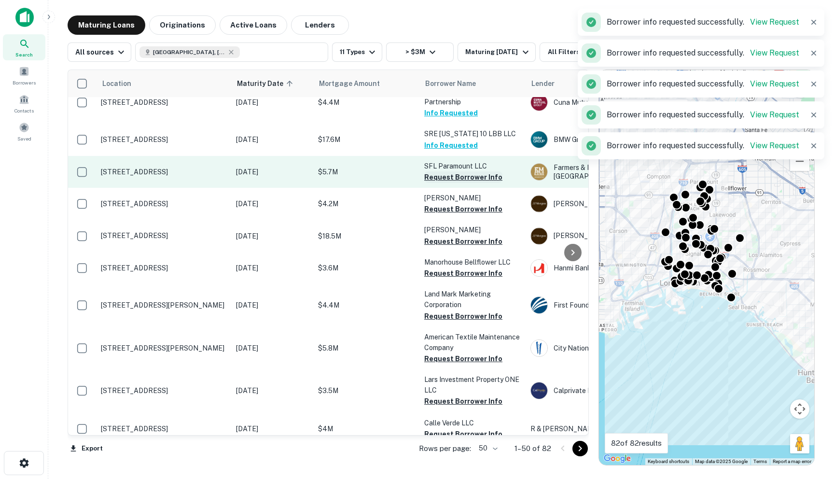
scroll to position [1357, 0]
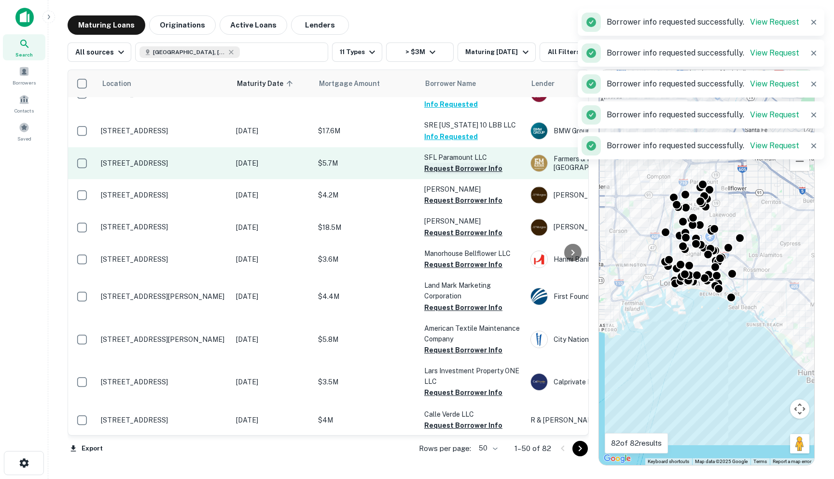
click at [433, 174] on button "Request Borrower Info" at bounding box center [463, 169] width 78 height 12
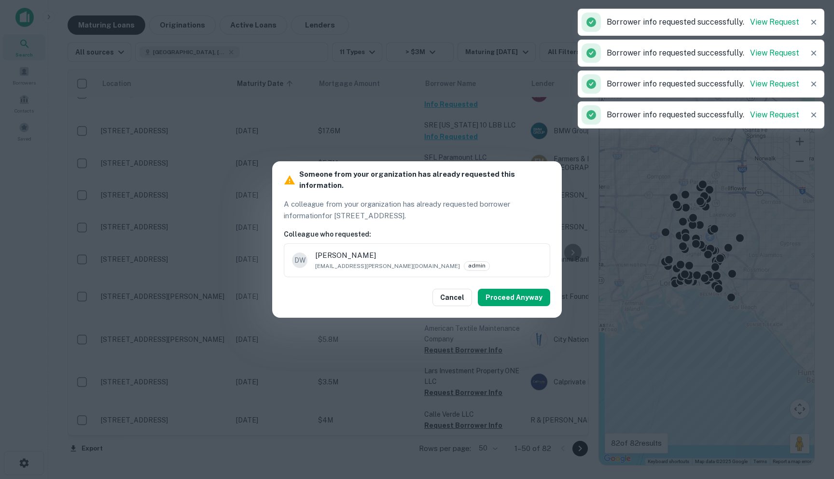
click at [434, 221] on div "Someone from your organization has already requested this information. A collea…" at bounding box center [417, 219] width 290 height 116
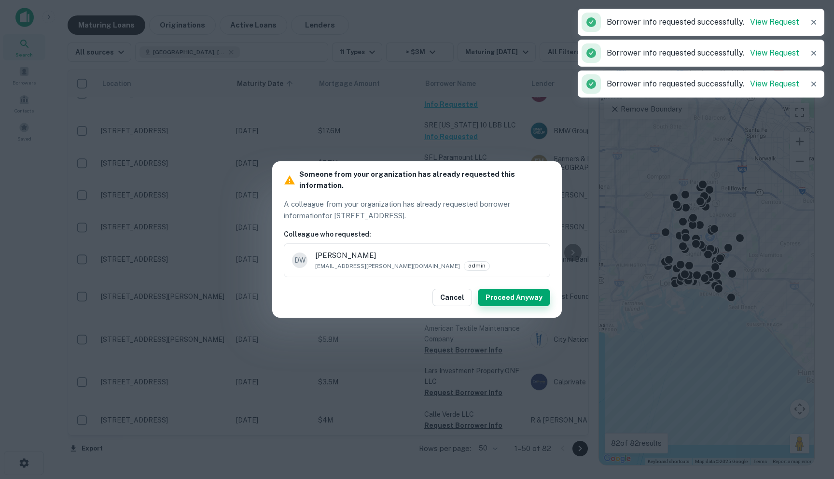
click at [513, 294] on button "Proceed Anyway" at bounding box center [514, 297] width 72 height 17
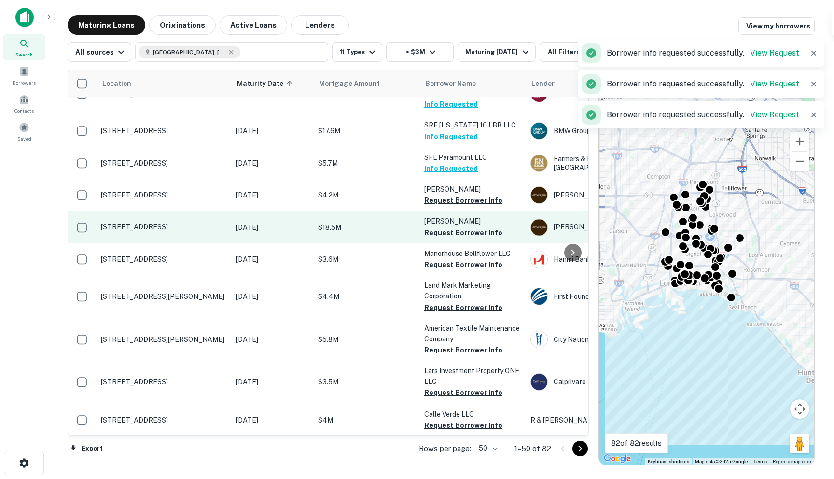
scroll to position [1416, 0]
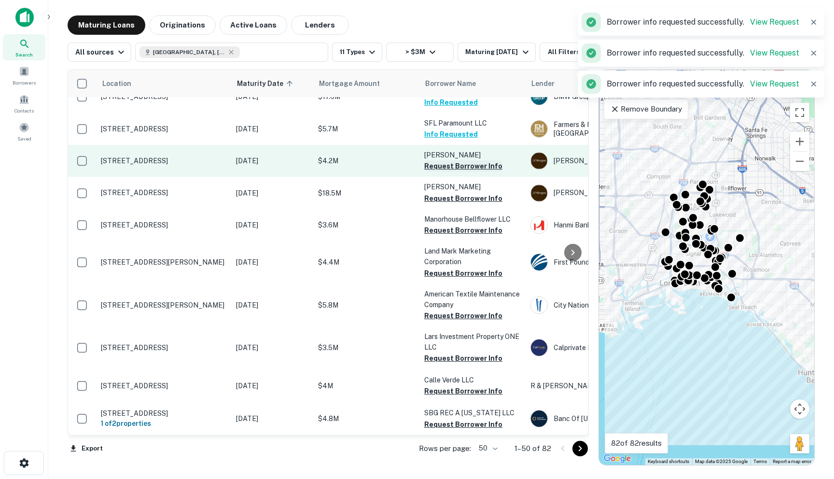
click at [443, 162] on button "Request Borrower Info" at bounding box center [463, 166] width 78 height 12
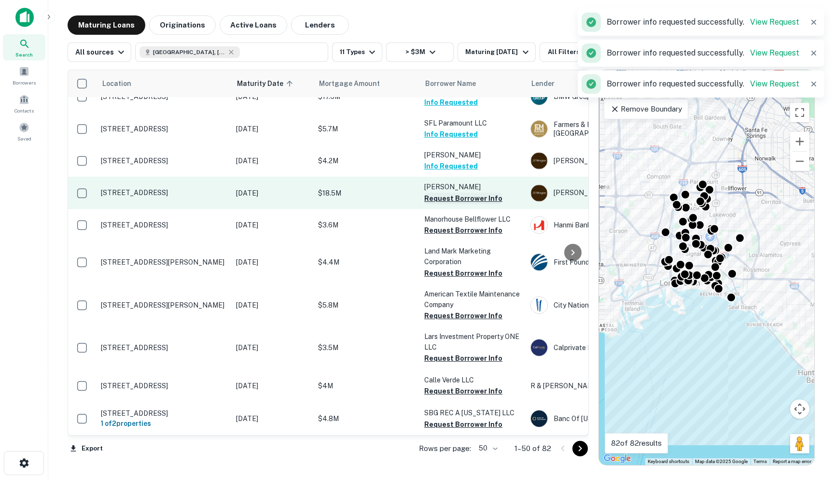
click at [438, 193] on button "Request Borrower Info" at bounding box center [463, 199] width 78 height 12
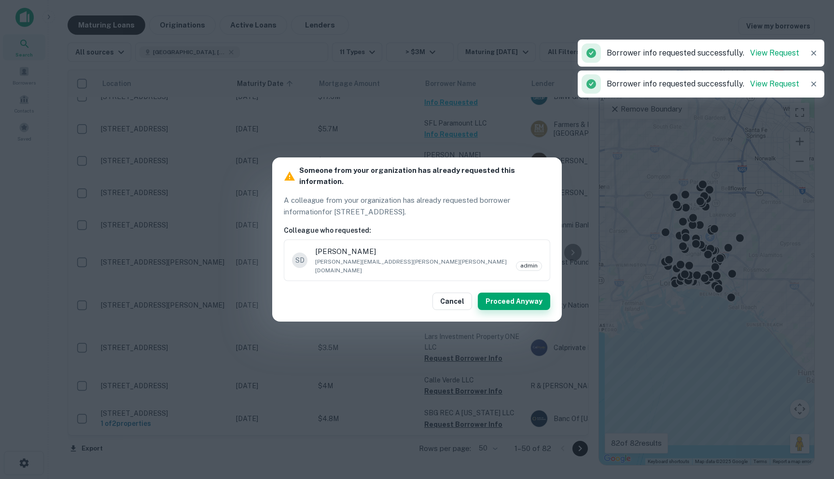
click at [504, 299] on button "Proceed Anyway" at bounding box center [514, 301] width 72 height 17
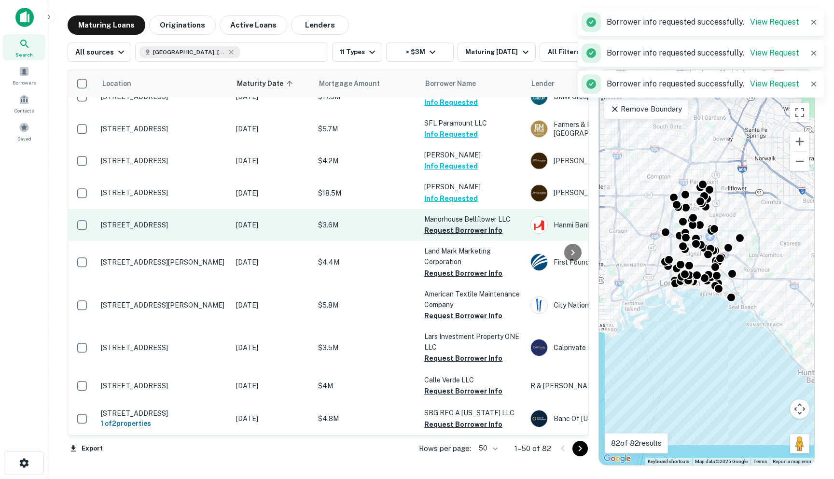
click at [444, 226] on button "Request Borrower Info" at bounding box center [463, 231] width 78 height 12
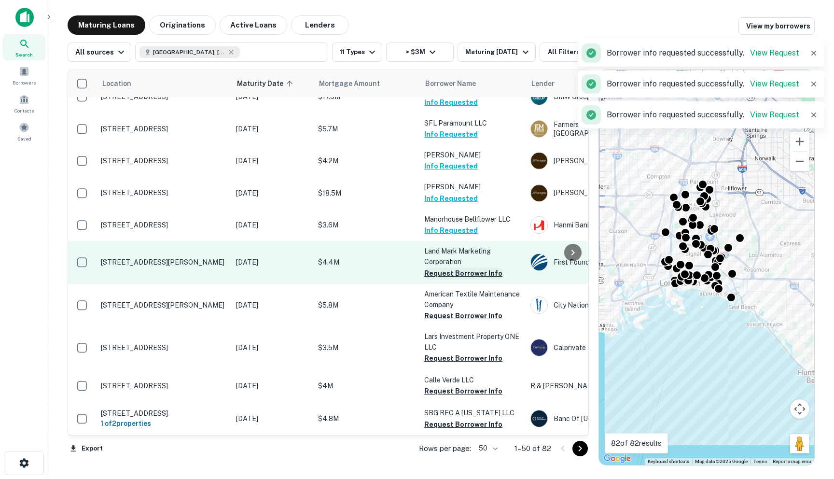
click at [442, 270] on button "Request Borrower Info" at bounding box center [463, 274] width 78 height 12
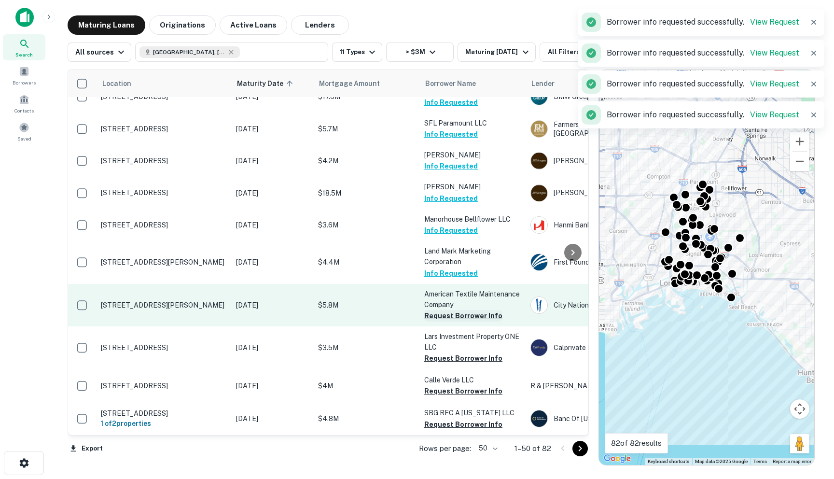
click at [440, 312] on button "Request Borrower Info" at bounding box center [463, 316] width 78 height 12
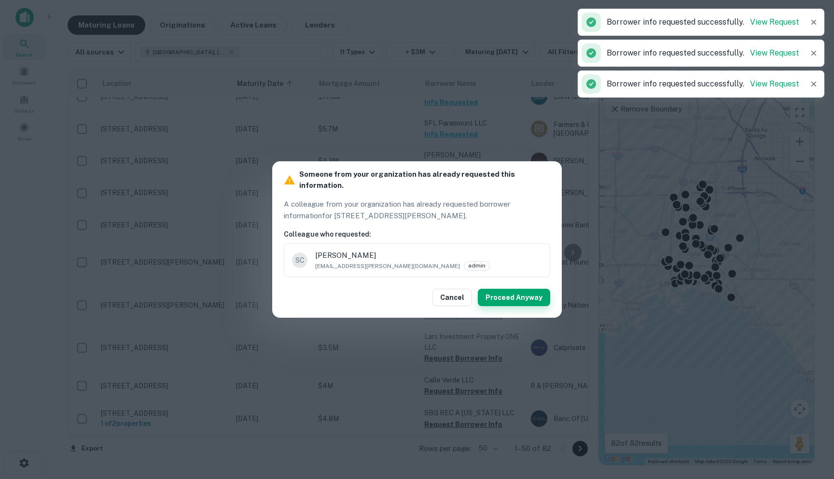
click at [497, 291] on button "Proceed Anyway" at bounding box center [514, 297] width 72 height 17
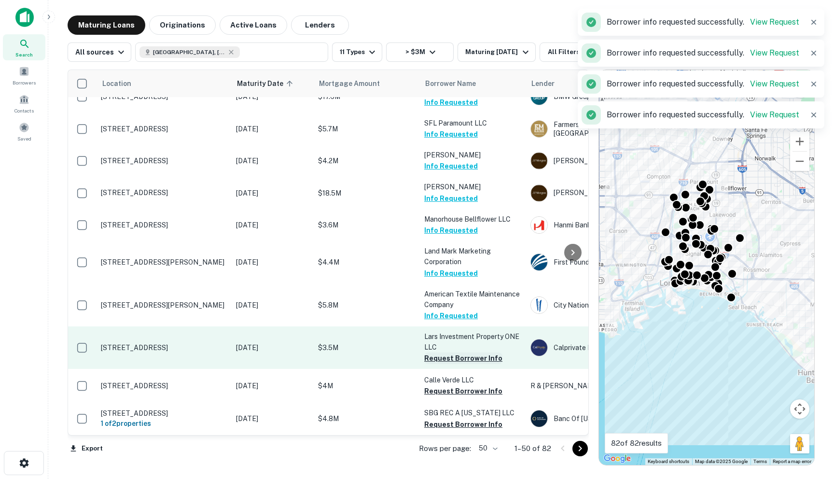
click at [437, 356] on button "Request Borrower Info" at bounding box center [463, 359] width 78 height 12
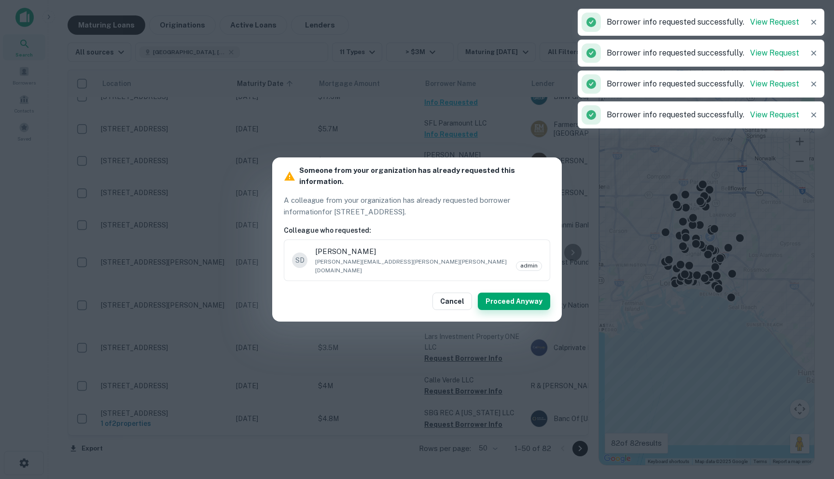
click at [512, 293] on button "Proceed Anyway" at bounding box center [514, 301] width 72 height 17
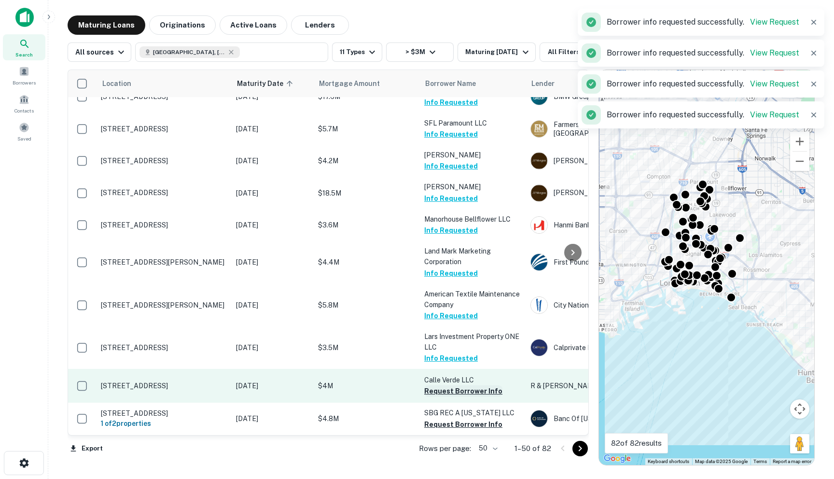
click at [447, 386] on button "Request Borrower Info" at bounding box center [463, 391] width 78 height 12
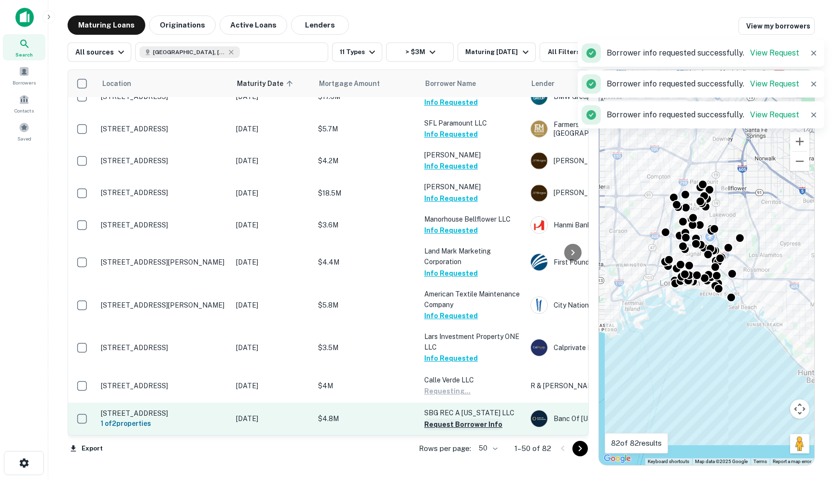
click at [449, 424] on button "Request Borrower Info" at bounding box center [463, 425] width 78 height 12
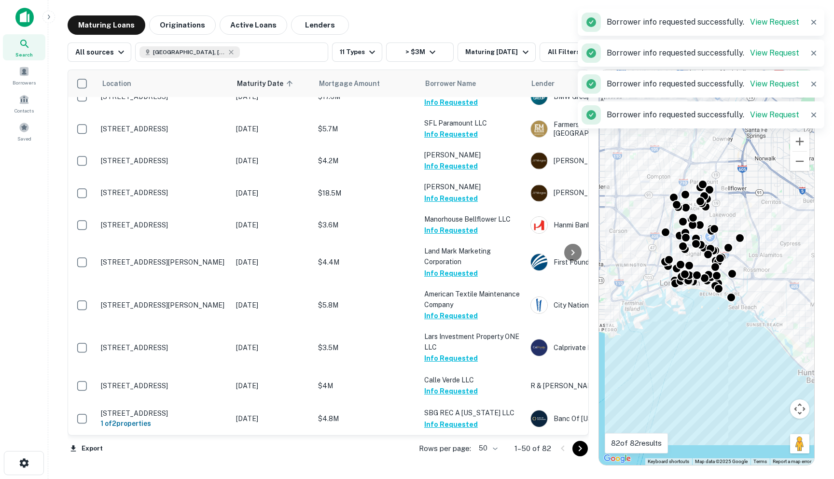
click at [578, 453] on icon "Go to next page" at bounding box center [581, 449] width 12 height 12
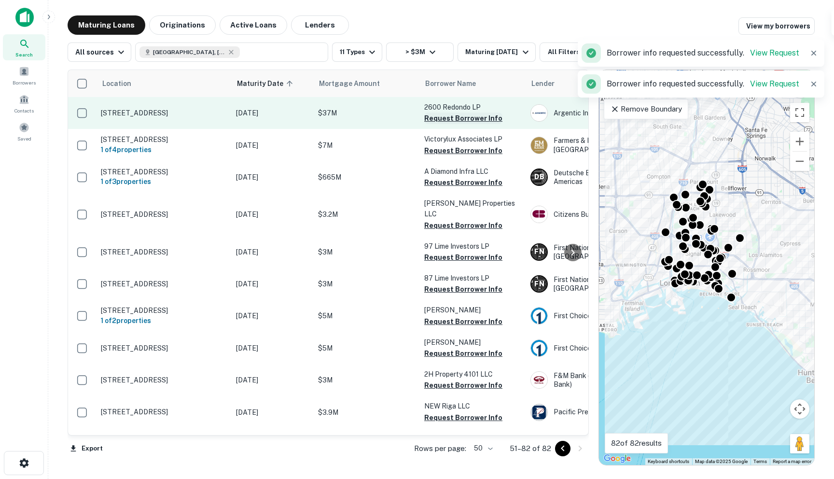
click at [449, 117] on button "Request Borrower Info" at bounding box center [463, 119] width 78 height 12
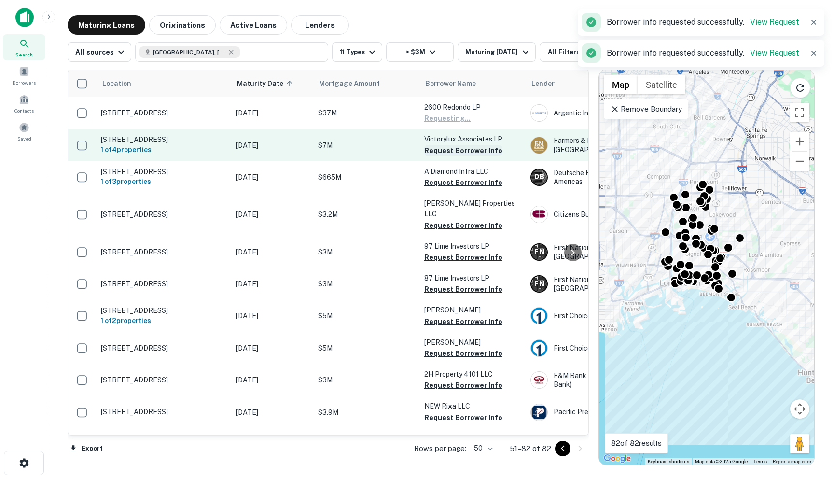
click at [444, 152] on button "Request Borrower Info" at bounding box center [463, 151] width 78 height 12
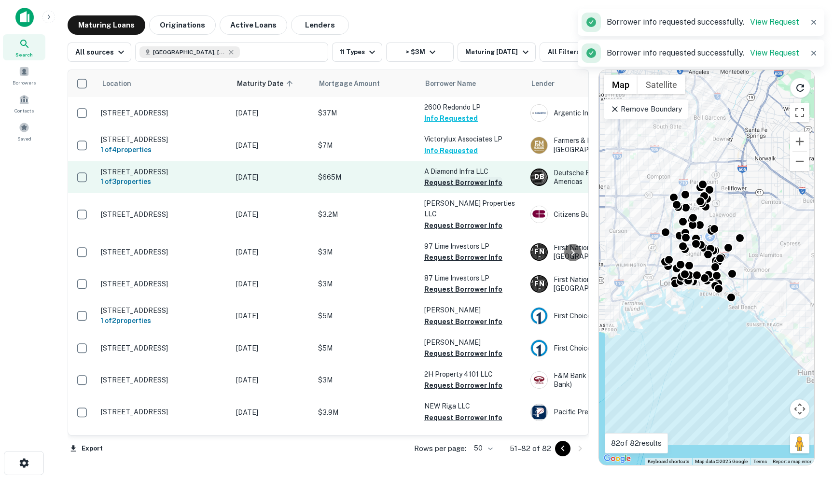
click at [442, 188] on button "Request Borrower Info" at bounding box center [463, 183] width 78 height 12
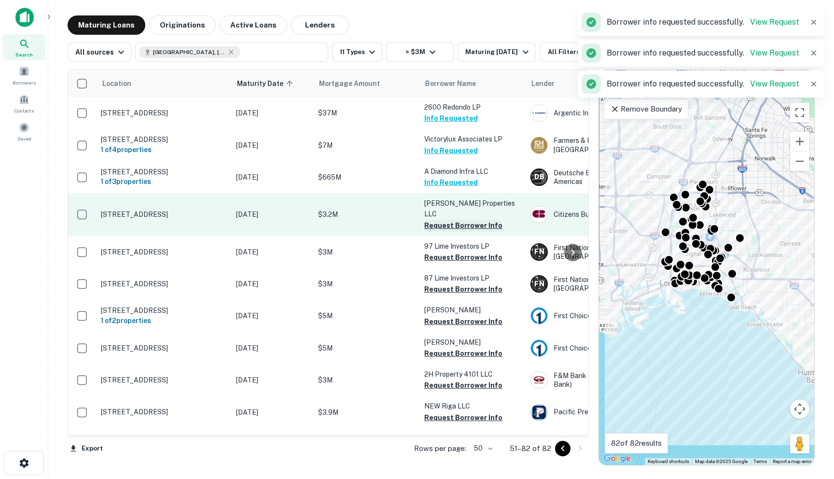
click at [445, 221] on button "Request Borrower Info" at bounding box center [463, 226] width 78 height 12
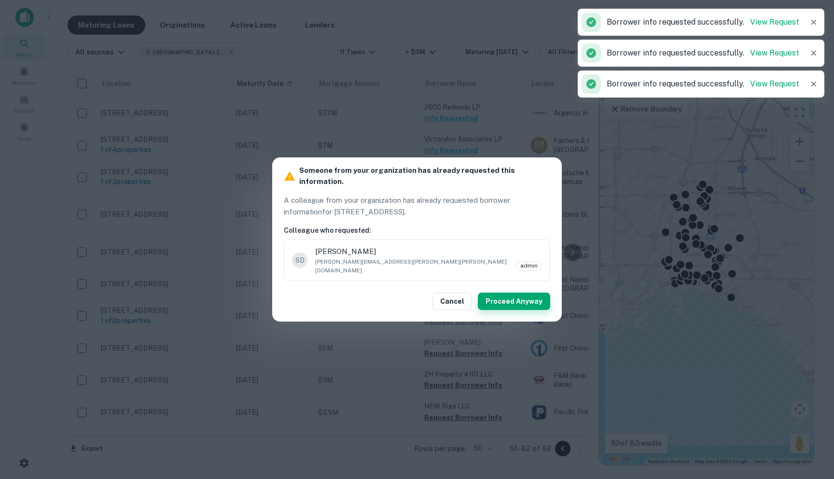
click at [507, 293] on button "Proceed Anyway" at bounding box center [514, 301] width 72 height 17
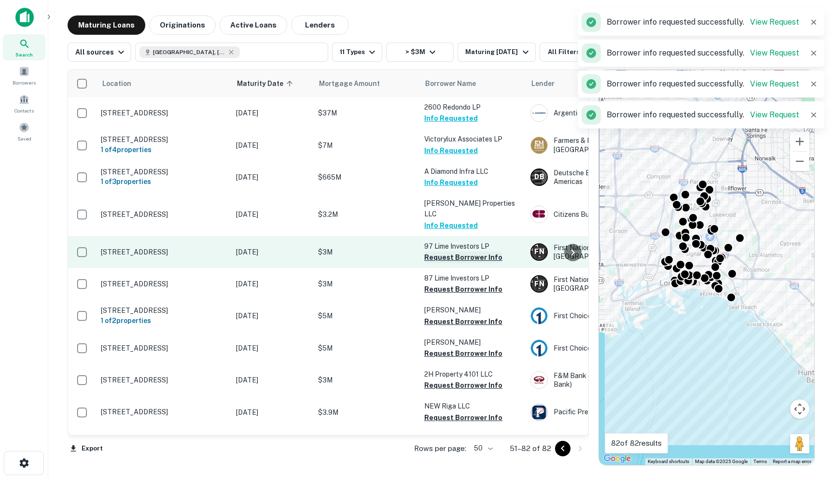
click at [447, 253] on button "Request Borrower Info" at bounding box center [463, 258] width 78 height 12
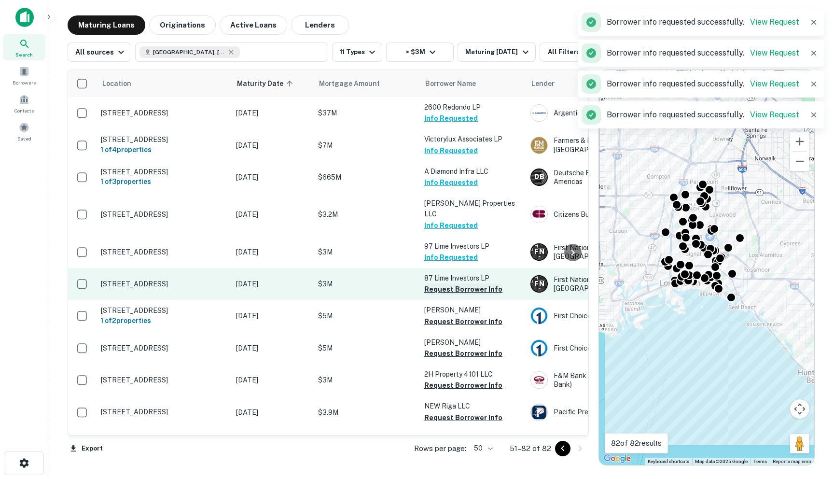
click at [440, 284] on button "Request Borrower Info" at bounding box center [463, 289] width 78 height 12
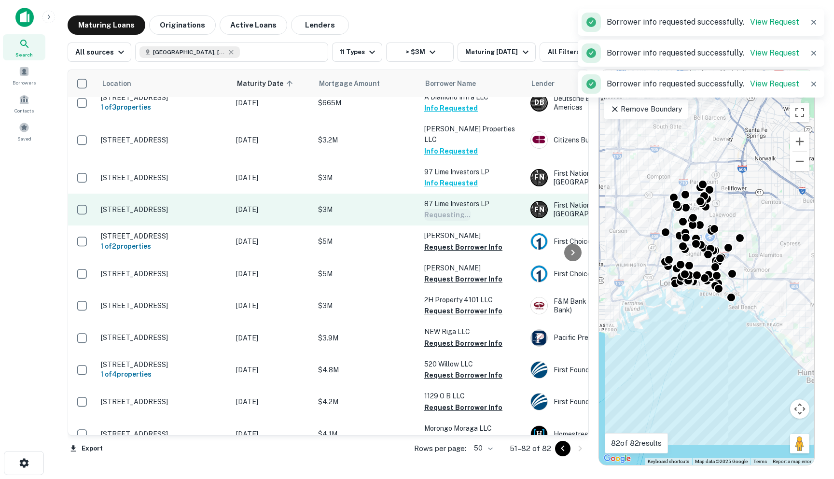
scroll to position [81, 0]
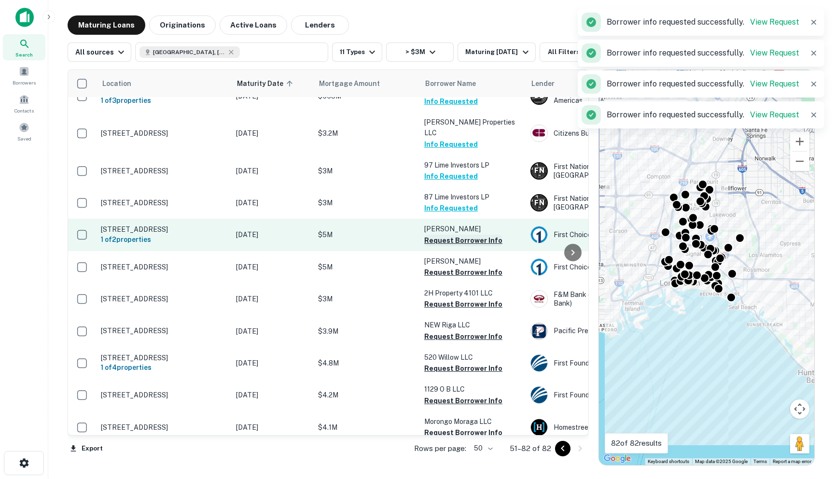
click at [439, 237] on button "Request Borrower Info" at bounding box center [463, 241] width 78 height 12
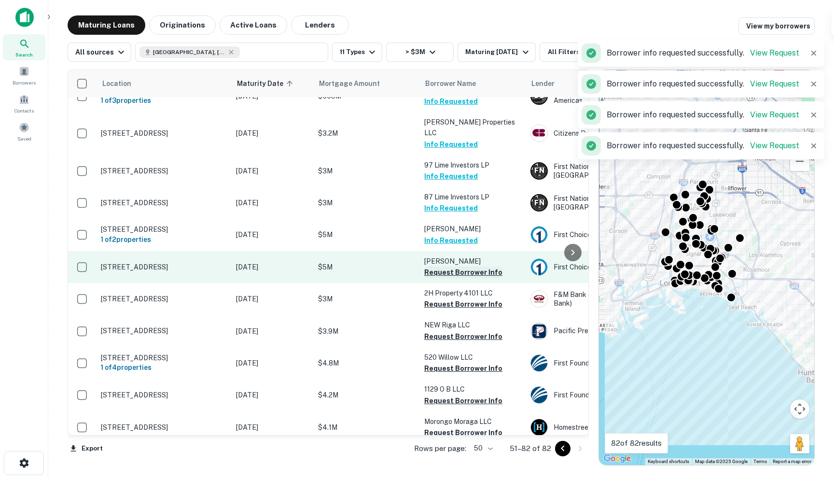
click at [437, 274] on button "Request Borrower Info" at bounding box center [463, 273] width 78 height 12
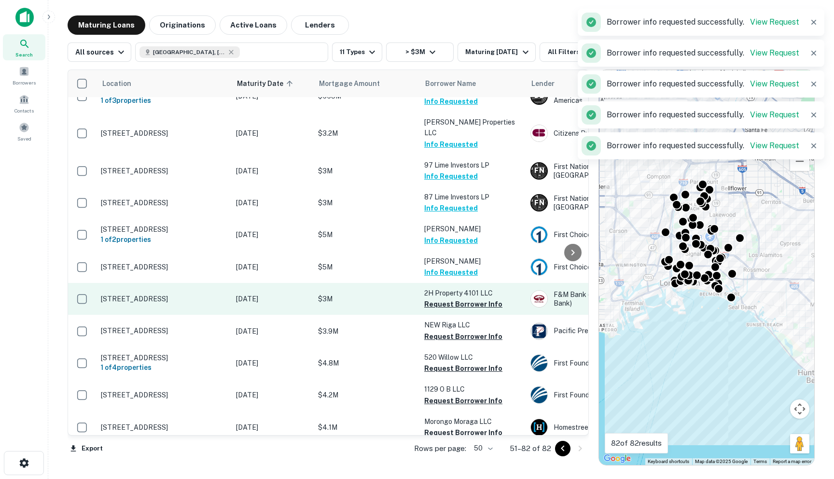
click at [434, 312] on td "2H Property 4101 LLC Request Borrower Info" at bounding box center [473, 299] width 106 height 32
click at [434, 302] on button "Request Borrower Info" at bounding box center [463, 304] width 78 height 12
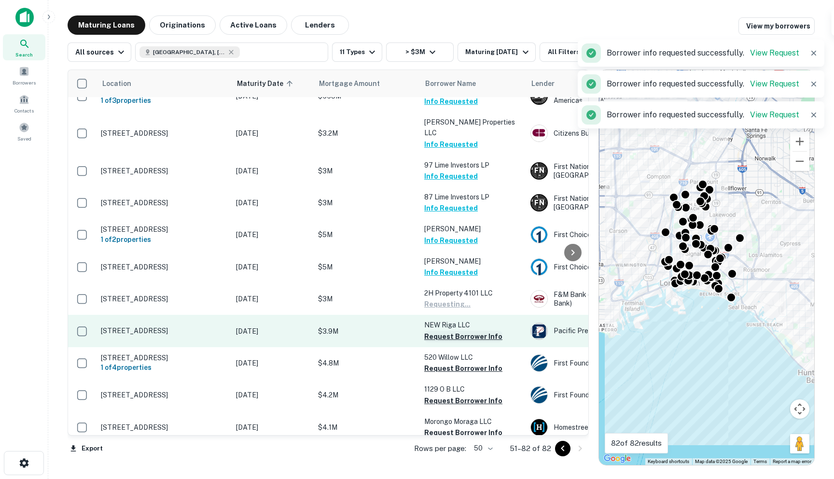
click at [436, 339] on button "Request Borrower Info" at bounding box center [463, 337] width 78 height 12
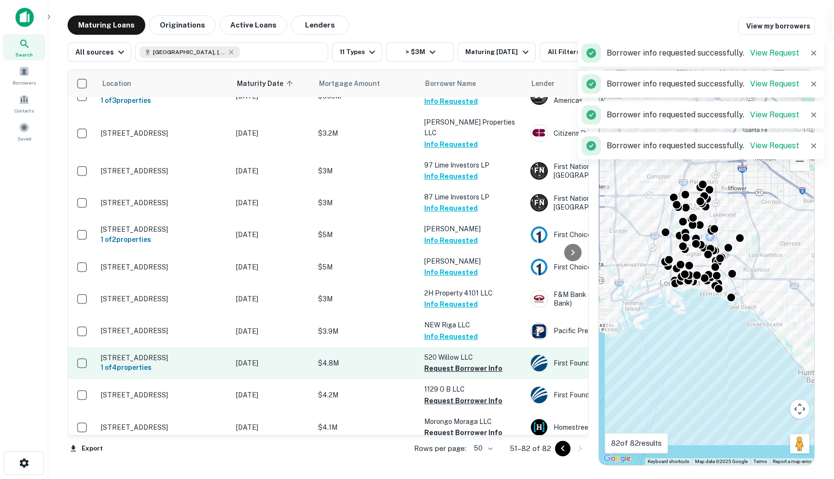
click at [437, 378] on td "520 Willow LLC Request Borrower Info" at bounding box center [473, 363] width 106 height 32
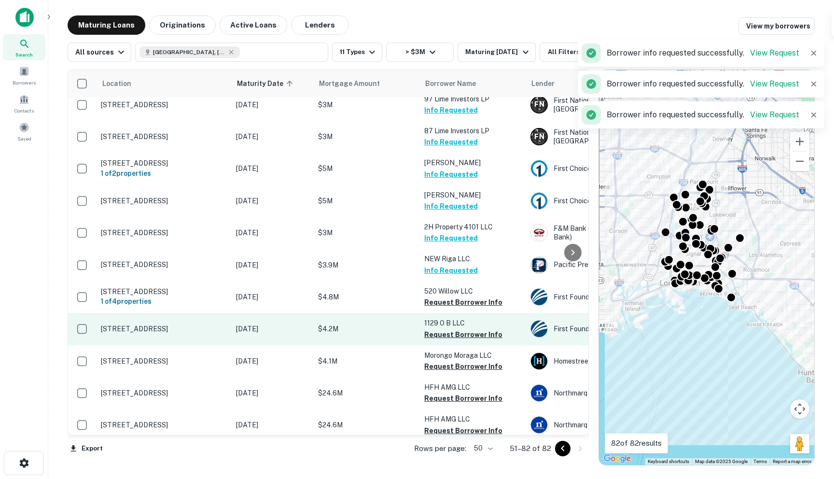
scroll to position [176, 0]
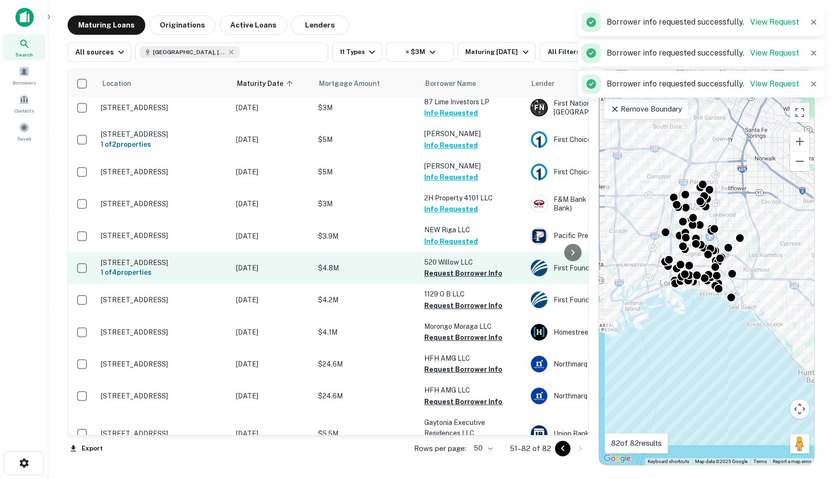
click at [446, 284] on td "520 Willow LLC Request Borrower Info" at bounding box center [473, 268] width 106 height 32
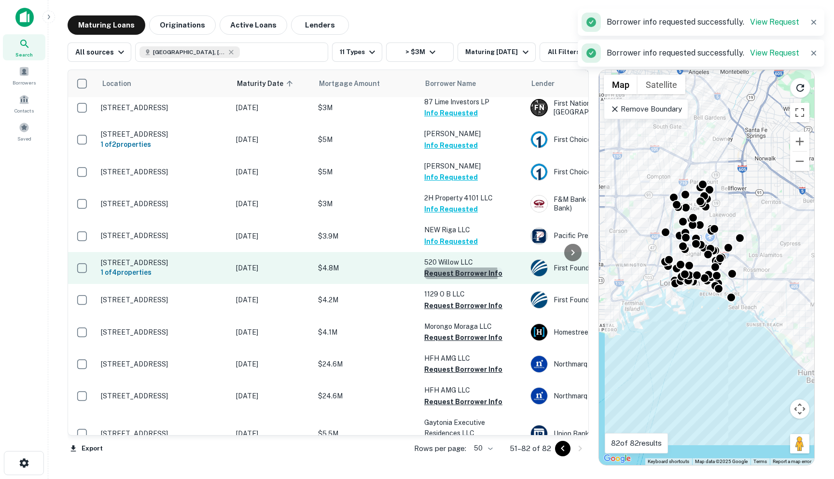
click at [446, 278] on button "Request Borrower Info" at bounding box center [463, 274] width 78 height 12
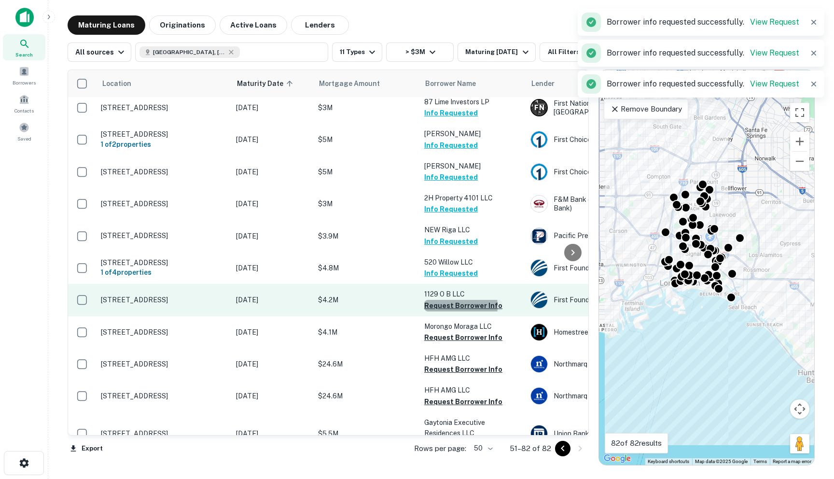
click at [444, 311] on button "Request Borrower Info" at bounding box center [463, 306] width 78 height 12
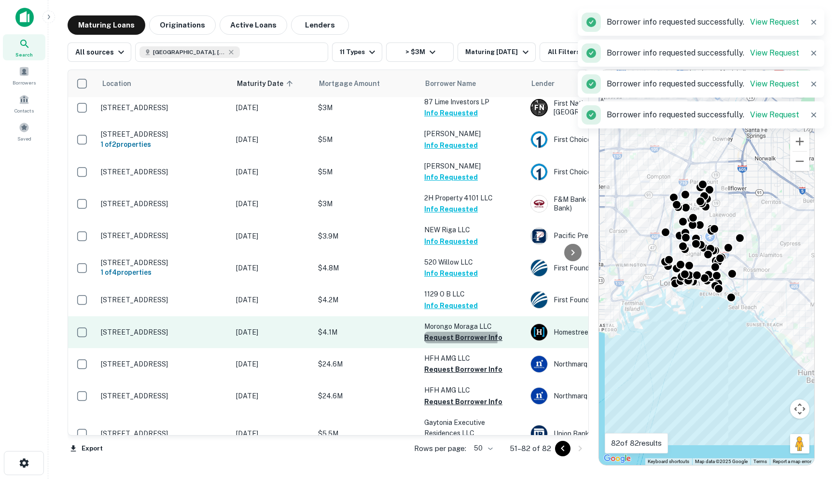
click at [441, 343] on button "Request Borrower Info" at bounding box center [463, 338] width 78 height 12
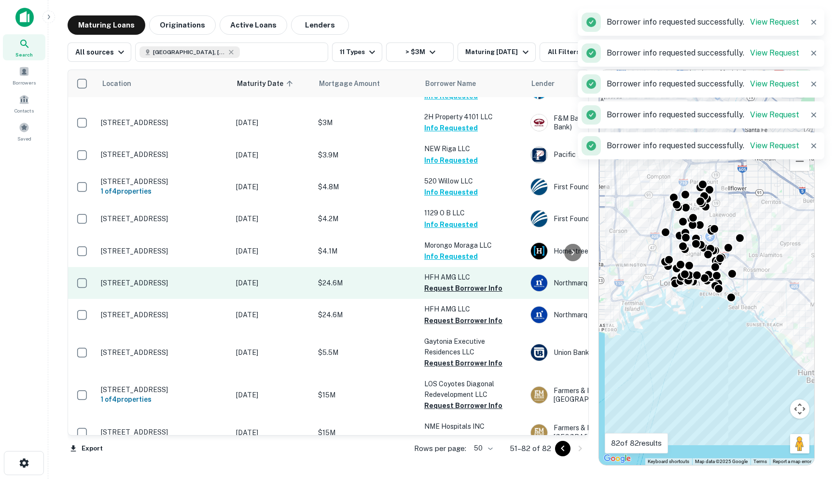
scroll to position [265, 0]
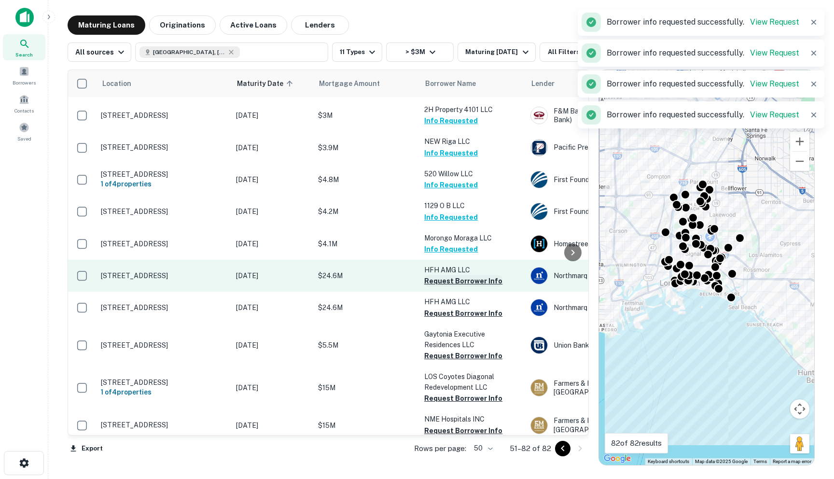
click at [439, 287] on button "Request Borrower Info" at bounding box center [463, 281] width 78 height 12
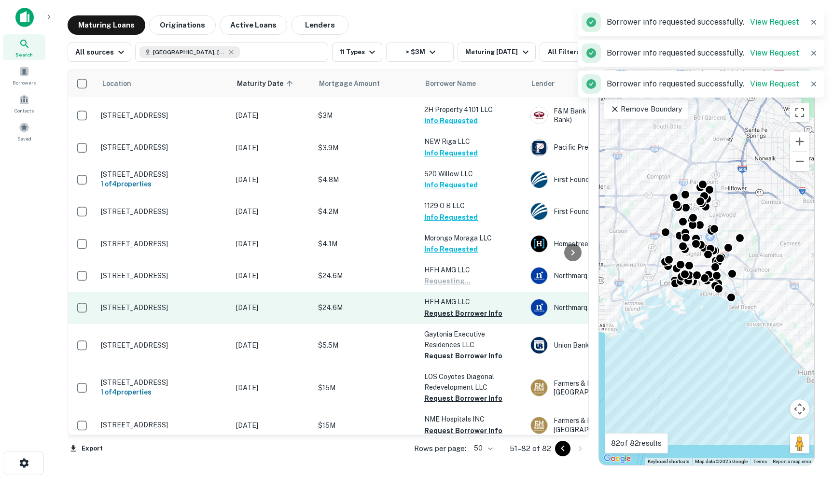
click at [437, 324] on td "HFH AMG LLC Request Borrower Info" at bounding box center [473, 308] width 106 height 32
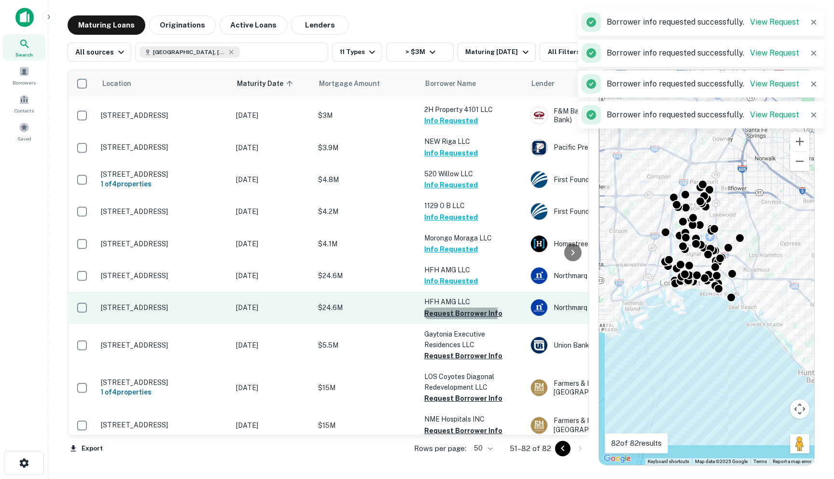
click at [437, 319] on button "Request Borrower Info" at bounding box center [463, 314] width 78 height 12
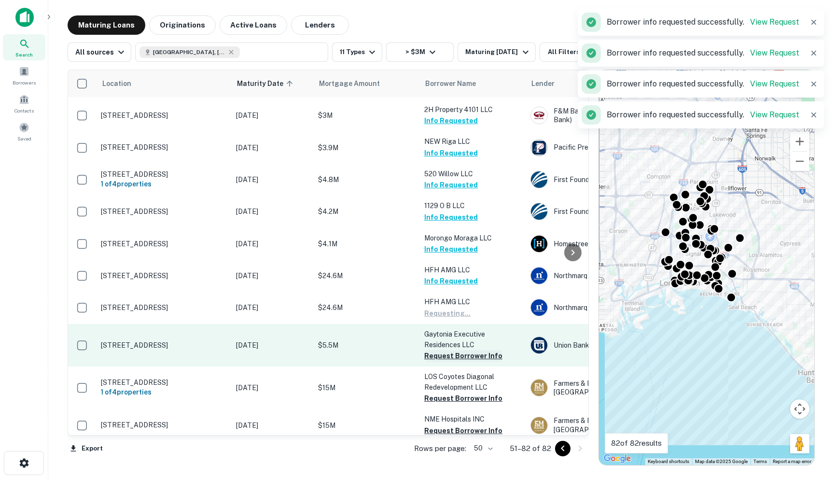
click at [438, 362] on button "Request Borrower Info" at bounding box center [463, 356] width 78 height 12
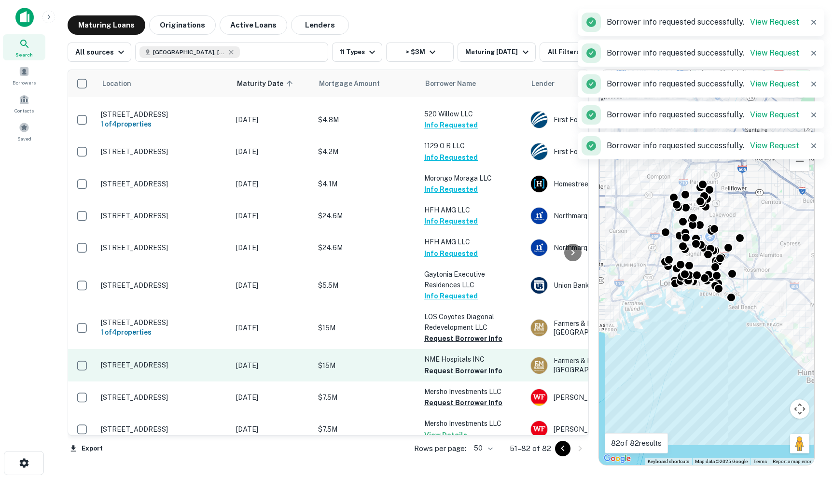
scroll to position [509, 0]
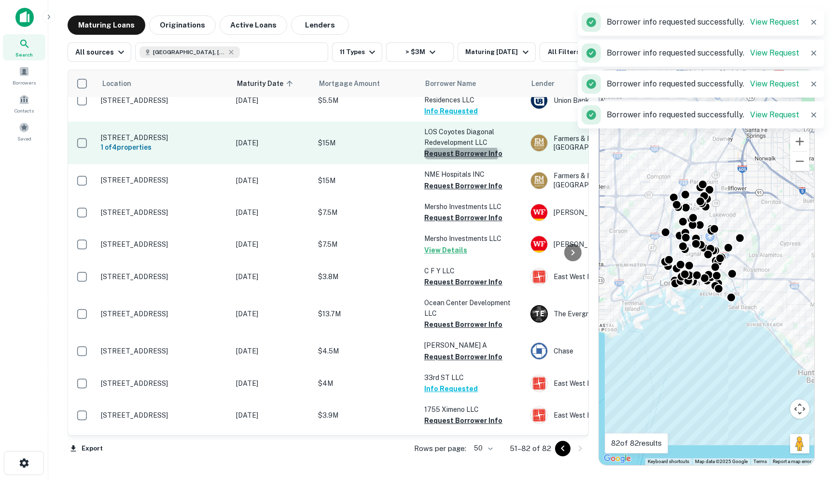
click at [450, 159] on button "Request Borrower Info" at bounding box center [463, 154] width 78 height 12
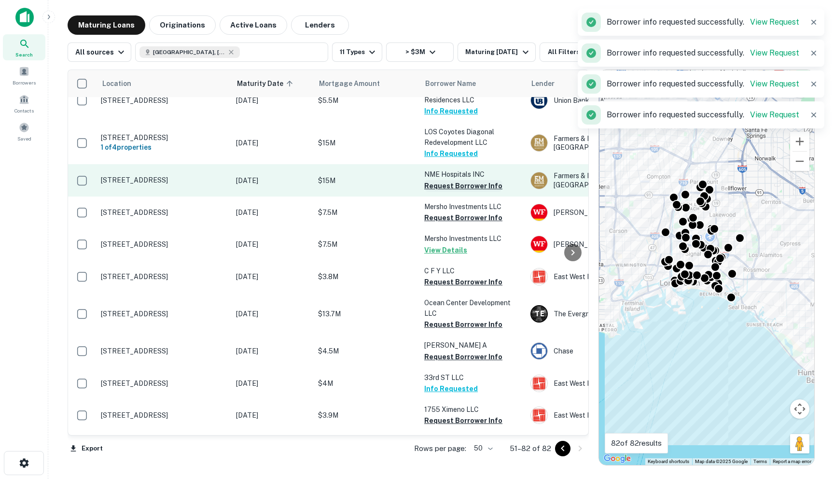
click at [446, 192] on button "Request Borrower Info" at bounding box center [463, 186] width 78 height 12
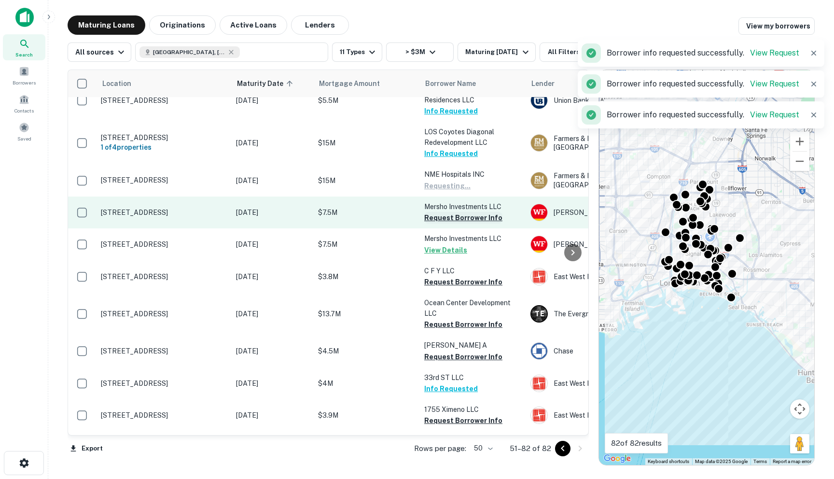
click at [444, 224] on button "Request Borrower Info" at bounding box center [463, 218] width 78 height 12
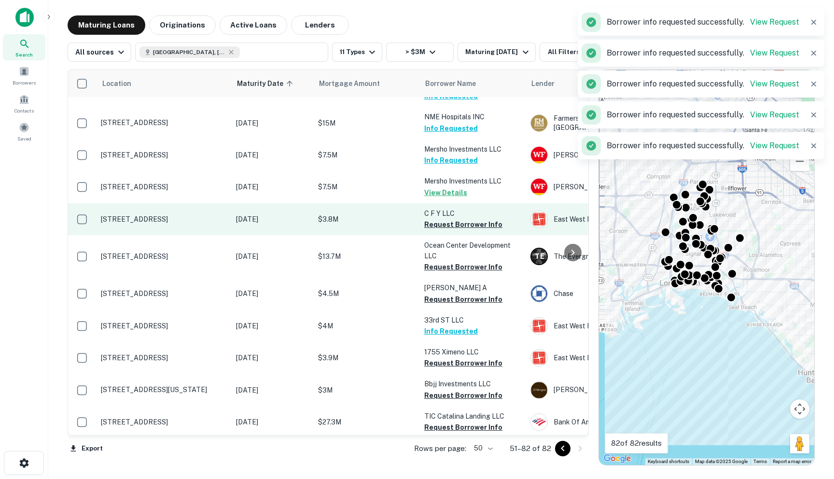
scroll to position [569, 0]
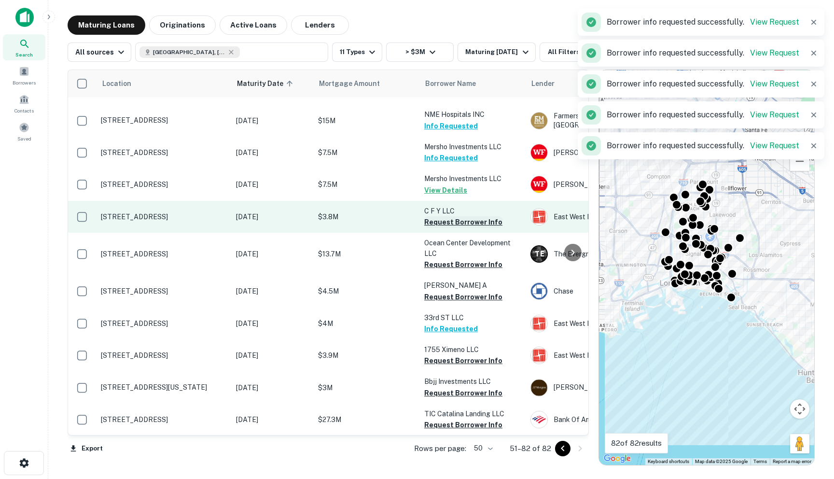
click at [440, 228] on button "Request Borrower Info" at bounding box center [463, 222] width 78 height 12
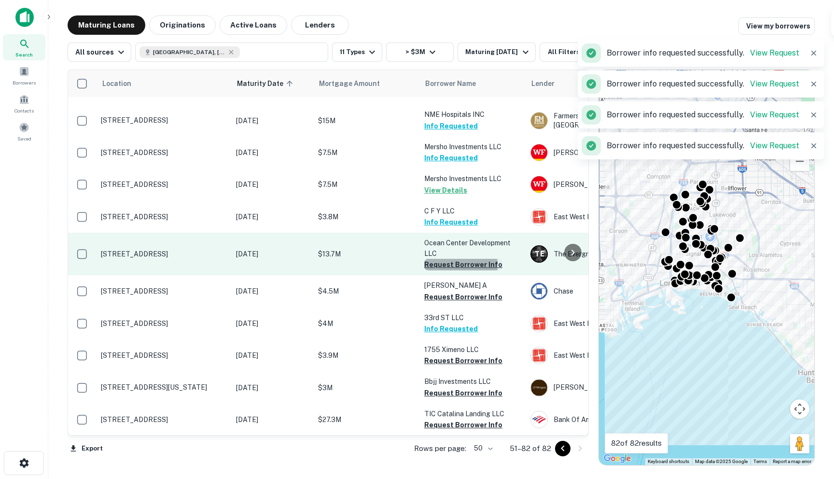
click at [439, 270] on button "Request Borrower Info" at bounding box center [463, 265] width 78 height 12
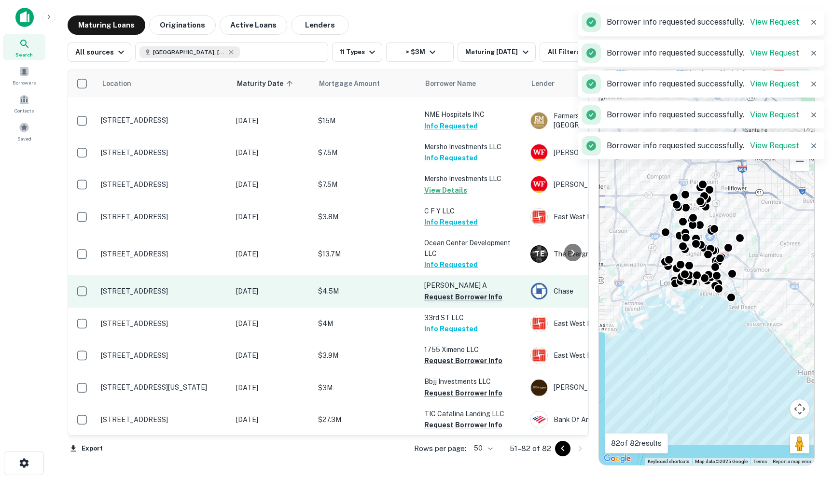
click at [441, 303] on button "Request Borrower Info" at bounding box center [463, 297] width 78 height 12
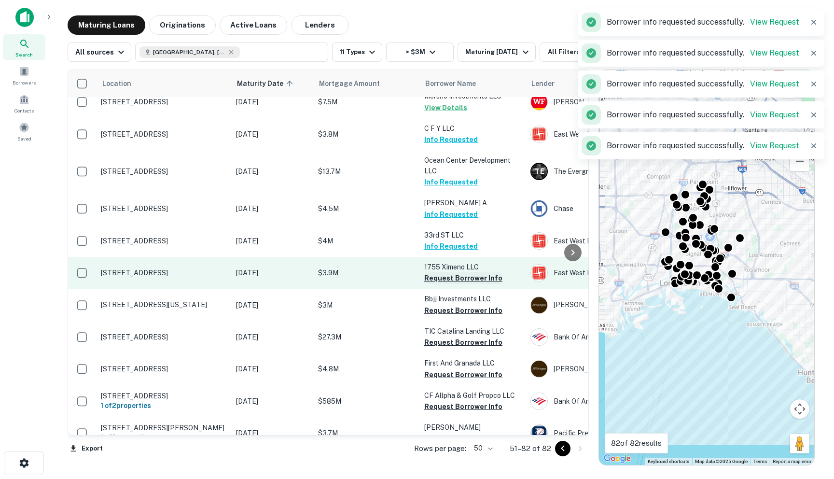
scroll to position [691, 0]
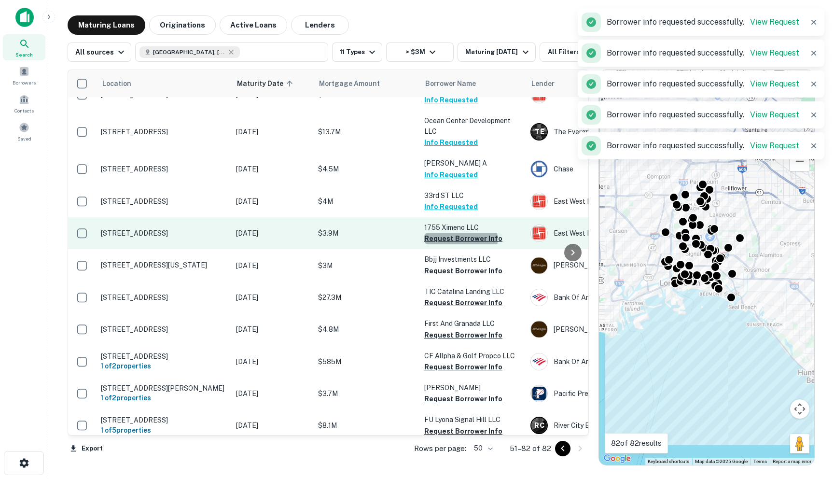
click at [443, 244] on button "Request Borrower Info" at bounding box center [463, 239] width 78 height 12
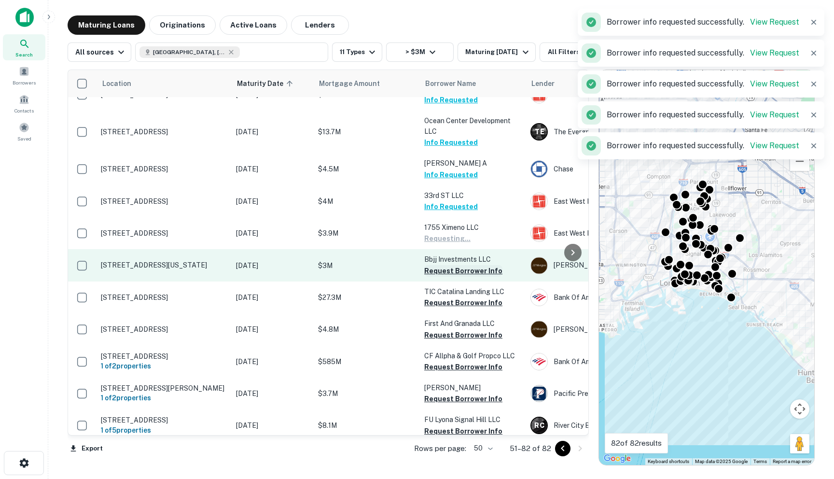
click at [446, 277] on button "Request Borrower Info" at bounding box center [463, 271] width 78 height 12
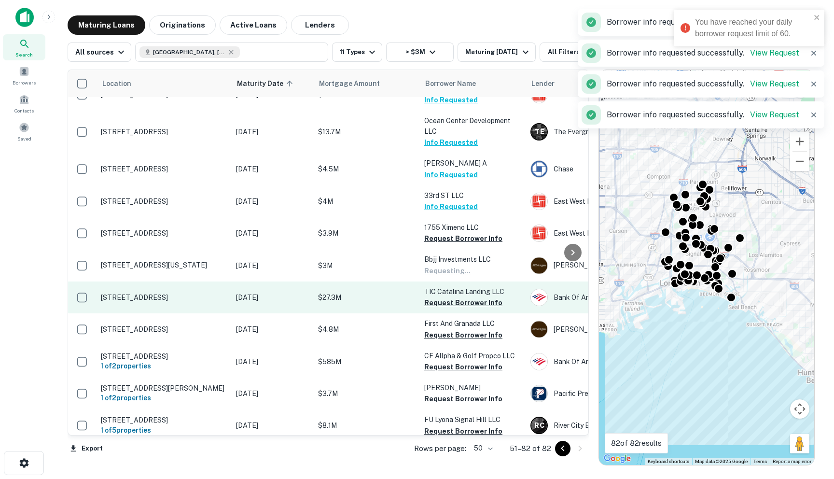
click at [444, 313] on td "TIC Catalina Landing LLC Request Borrower Info" at bounding box center [473, 298] width 106 height 32
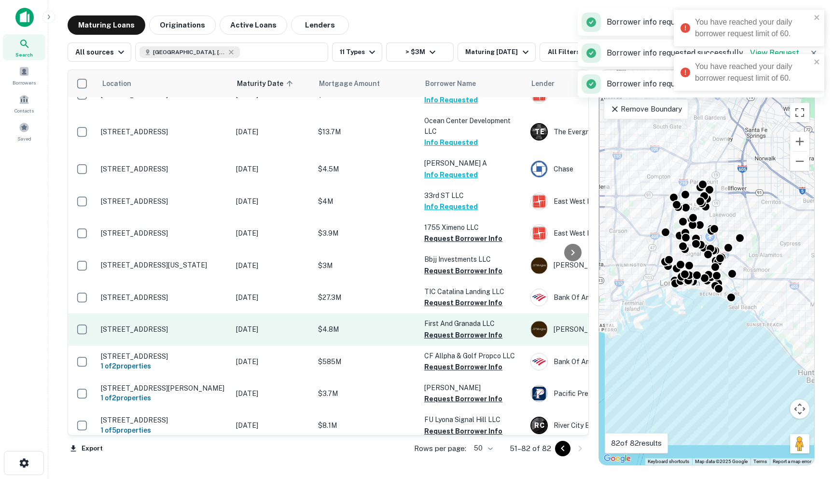
scroll to position [733, 0]
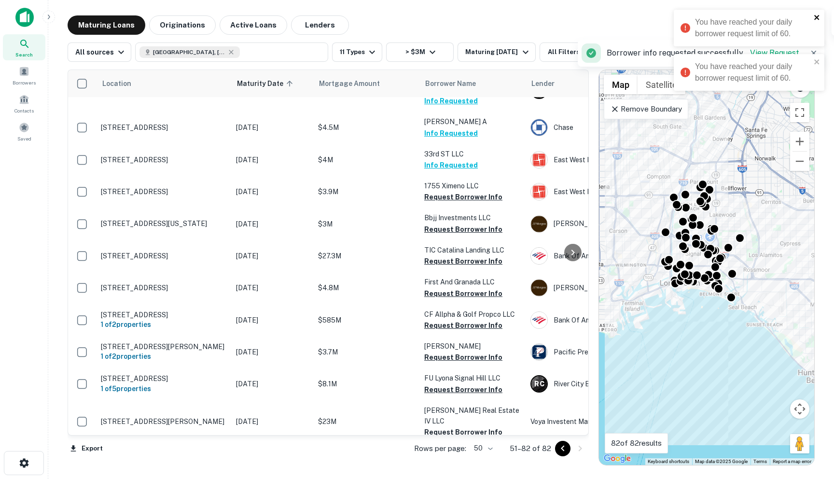
click at [816, 16] on icon "close" at bounding box center [817, 17] width 5 height 5
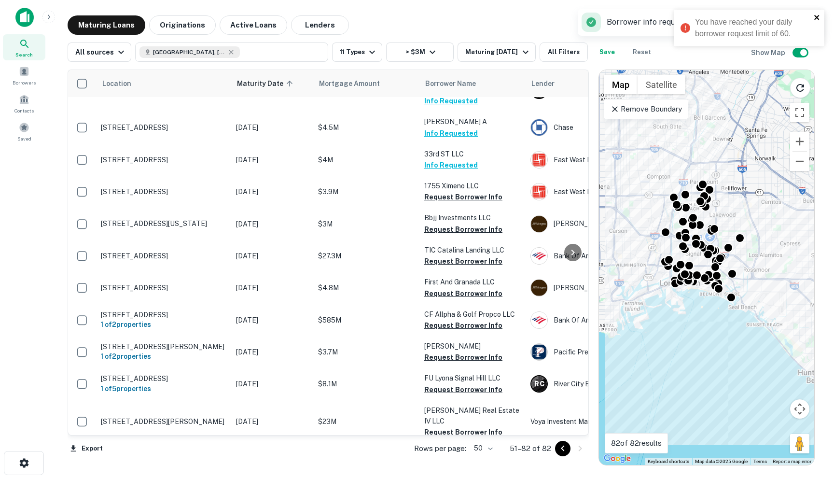
click at [818, 46] on div "You have reached your daily borrower request limit of 60." at bounding box center [749, 28] width 151 height 37
